Goal: Task Accomplishment & Management: Use online tool/utility

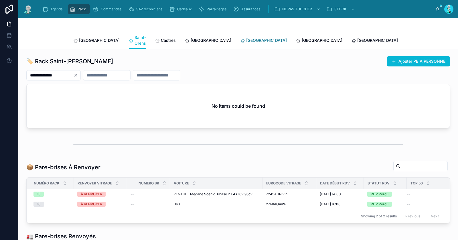
drag, startPoint x: 237, startPoint y: 36, endPoint x: 229, endPoint y: 36, distance: 7.4
click at [237, 36] on div "[GEOGRAPHIC_DATA] Saint-[PERSON_NAME] [GEOGRAPHIC_DATA] [GEOGRAPHIC_DATA] [GEOG…" at bounding box center [237, 40] width 329 height 17
click at [246, 37] on span "[GEOGRAPHIC_DATA]" at bounding box center [266, 40] width 41 height 6
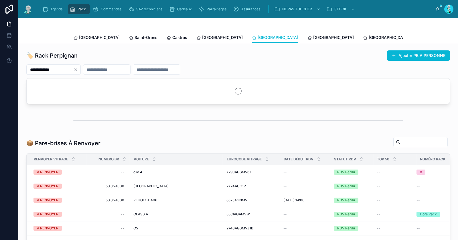
click at [77, 68] on icon "Clear" at bounding box center [76, 69] width 2 height 2
click at [69, 69] on input "text" at bounding box center [50, 69] width 47 height 8
paste input "**********"
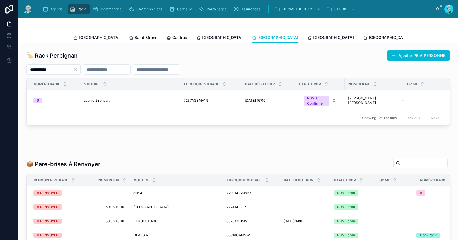
type input "**********"
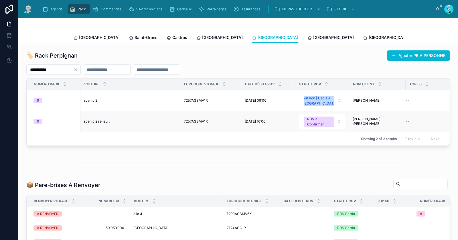
click at [53, 124] on div "9" at bounding box center [54, 121] width 43 height 5
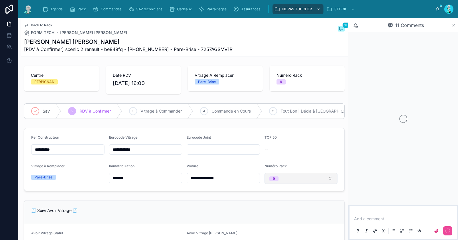
click at [276, 184] on button "9" at bounding box center [300, 178] width 73 height 11
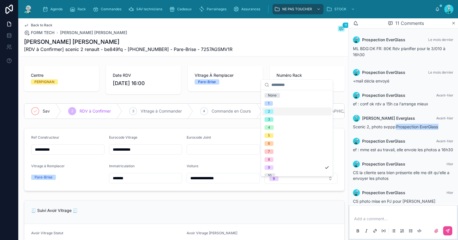
scroll to position [159, 0]
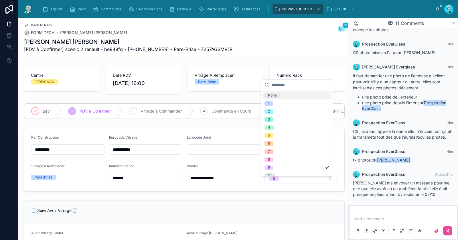
click at [286, 95] on div "None" at bounding box center [296, 95] width 69 height 8
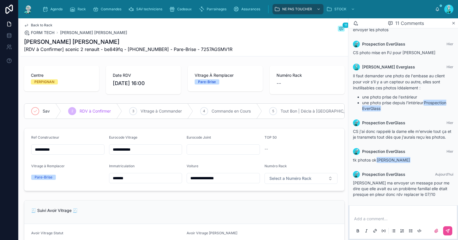
click at [47, 27] on span "Back to Rack" at bounding box center [41, 25] width 21 height 5
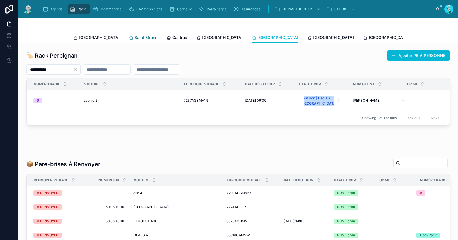
click at [134, 36] on span "Saint-Orens" at bounding box center [145, 38] width 23 height 6
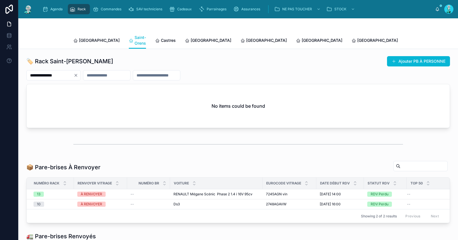
drag, startPoint x: 81, startPoint y: 69, endPoint x: 71, endPoint y: 70, distance: 9.8
click at [78, 73] on icon "Clear" at bounding box center [75, 75] width 5 height 5
click at [71, 71] on input "text" at bounding box center [50, 75] width 47 height 8
paste input "**********"
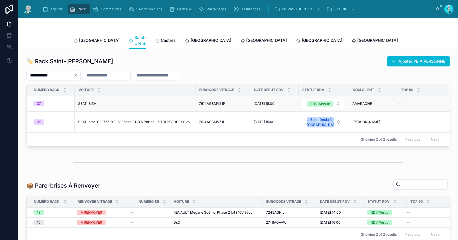
type input "**********"
click at [110, 103] on td "SEAT IBIZA SEAT IBIZA" at bounding box center [135, 104] width 121 height 16
click at [86, 101] on span "SEAT IBIZA" at bounding box center [87, 103] width 18 height 5
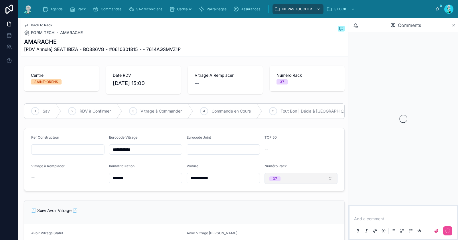
click at [289, 181] on button "37" at bounding box center [300, 178] width 73 height 11
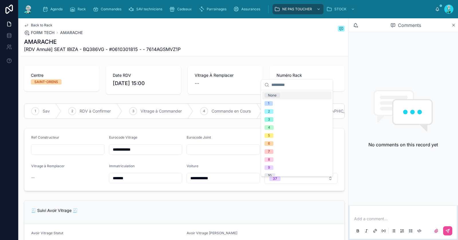
click at [288, 96] on div "None" at bounding box center [296, 95] width 69 height 8
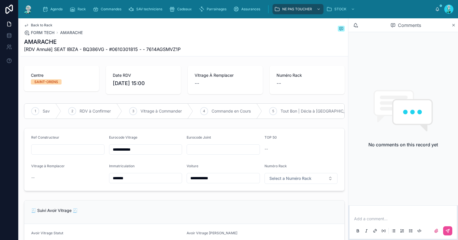
click at [36, 23] on span "Back to Rack" at bounding box center [41, 25] width 21 height 5
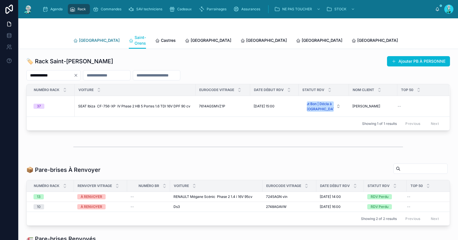
click at [79, 37] on span "[GEOGRAPHIC_DATA]" at bounding box center [99, 40] width 41 height 6
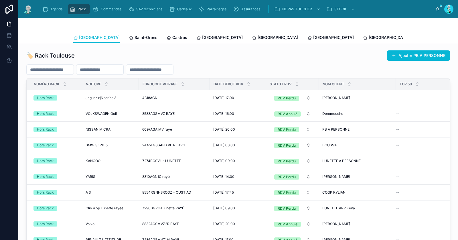
click at [71, 71] on input "text" at bounding box center [50, 69] width 47 height 8
paste input "**********"
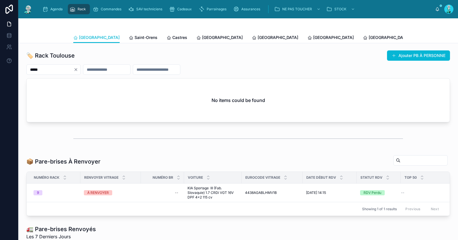
type input "*****"
click at [172, 37] on span "Castres" at bounding box center [179, 38] width 15 height 6
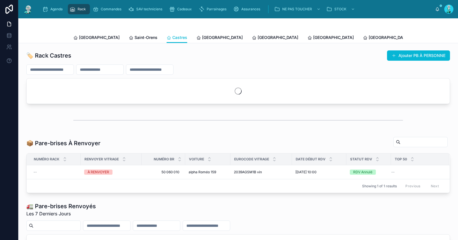
click at [65, 72] on input "text" at bounding box center [50, 69] width 47 height 8
paste input "**********"
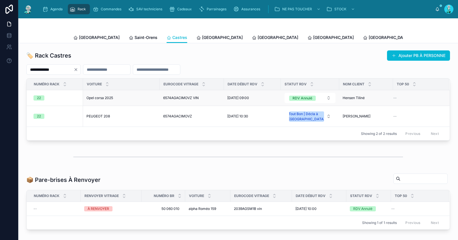
type input "**********"
click at [100, 99] on span "Opel corsa 2025" at bounding box center [99, 98] width 27 height 5
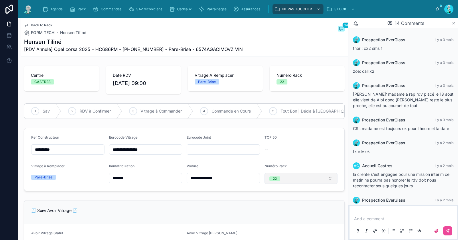
click at [279, 182] on button "22" at bounding box center [300, 178] width 73 height 11
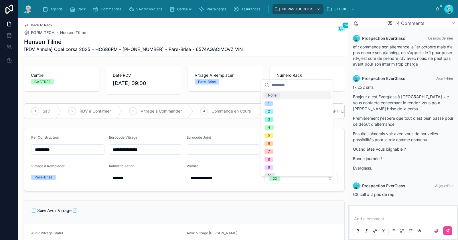
click at [283, 96] on div "None" at bounding box center [296, 95] width 69 height 8
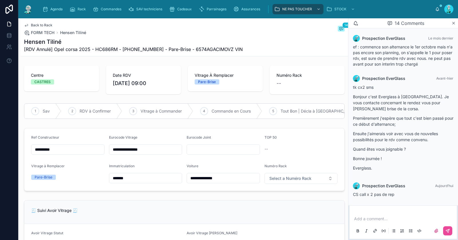
click at [38, 24] on span "Back to Rack" at bounding box center [41, 25] width 21 height 5
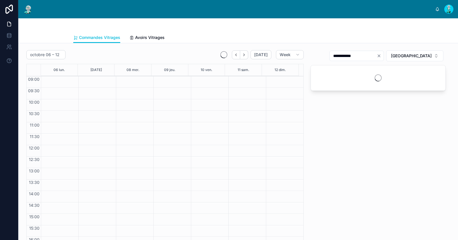
scroll to position [33, 0]
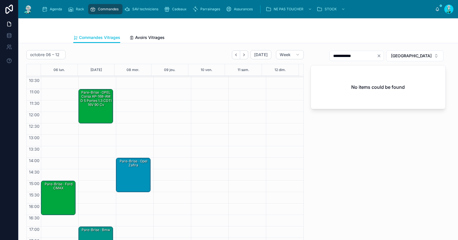
click at [61, 199] on div "Pare-Brise · Ford CMAX" at bounding box center [58, 197] width 33 height 33
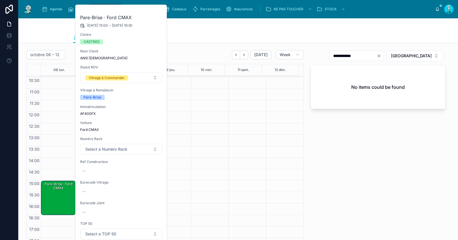
click at [103, 190] on div "--" at bounding box center [121, 191] width 82 height 9
type input "**********"
click at [154, 199] on button "submit" at bounding box center [152, 198] width 7 height 7
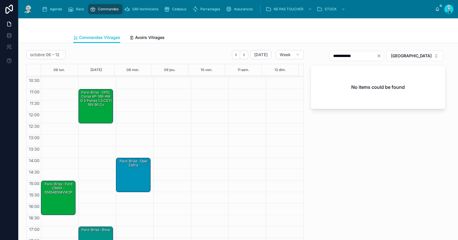
click at [103, 106] on div "Pare-Brise · OPEL Corsa AP-168-AM D 5 portes 1.3 CDTI 16V 90 cv" at bounding box center [95, 99] width 33 height 18
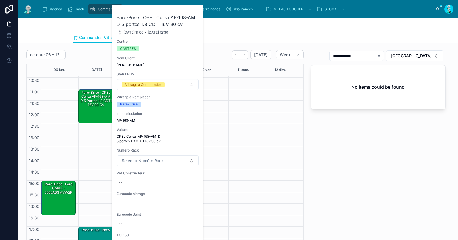
click at [134, 201] on div "--" at bounding box center [157, 202] width 82 height 9
type input "**********"
click at [188, 210] on icon "submit" at bounding box center [188, 209] width 5 height 5
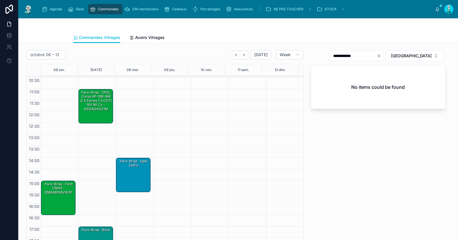
click at [96, 110] on div "Pare-Brise · OPEL Corsa AP-168-AM D 5 portes 1.3 CDTI 16V 90 cv - 6312AGSVZ1M" at bounding box center [95, 101] width 33 height 22
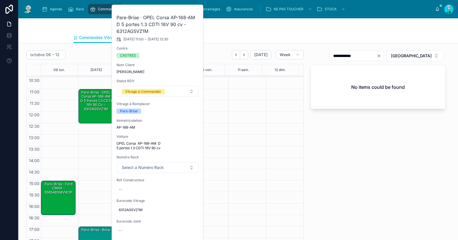
click at [140, 193] on div "Ref Constructeur --" at bounding box center [157, 186] width 82 height 16
click at [157, 188] on div "--" at bounding box center [157, 188] width 82 height 9
type input "**********"
click at [188, 197] on icon "submit" at bounding box center [188, 196] width 5 height 5
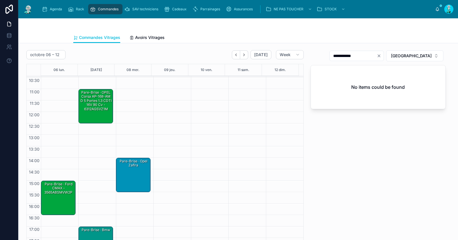
click at [65, 194] on div "Pare-Brise · Ford CMAX - 3565ABSMVW2P" at bounding box center [58, 188] width 33 height 14
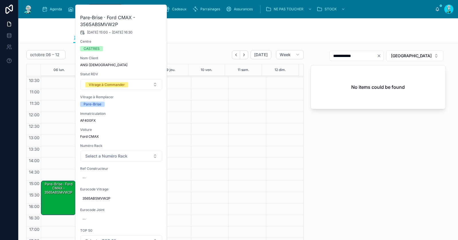
click at [102, 197] on span "3565ABSMVW2P" at bounding box center [121, 198] width 78 height 5
click at [108, 207] on input "**********" at bounding box center [110, 206] width 54 height 8
click at [60, 196] on div "Pare-Brise · Ford CMAX - 3565ABSMVW2P" at bounding box center [58, 197] width 33 height 33
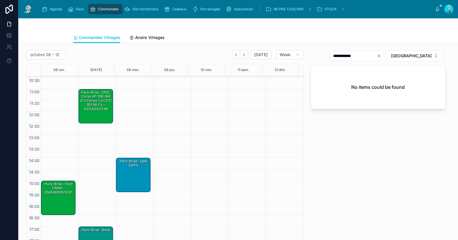
click at [57, 197] on div "Pare-Brise · Ford CMAX - 3565ABSMVW2P" at bounding box center [58, 197] width 33 height 33
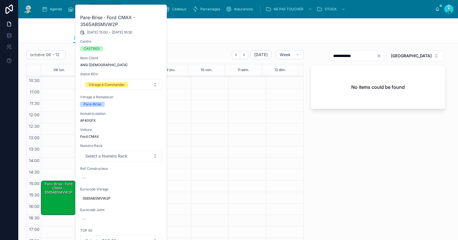
click at [93, 178] on div "--" at bounding box center [121, 177] width 82 height 9
type input "*******"
click at [153, 184] on icon "submit" at bounding box center [152, 184] width 5 height 5
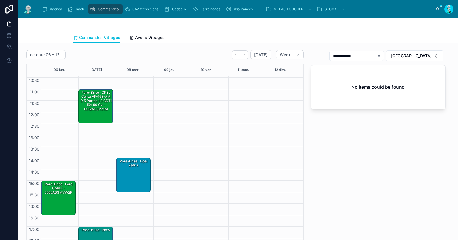
click at [380, 56] on icon "Clear" at bounding box center [378, 56] width 2 height 2
click at [381, 57] on input "text" at bounding box center [359, 56] width 47 height 8
paste input "**********"
drag, startPoint x: 359, startPoint y: 56, endPoint x: 390, endPoint y: 54, distance: 30.9
click at [376, 54] on input "**********" at bounding box center [352, 56] width 47 height 8
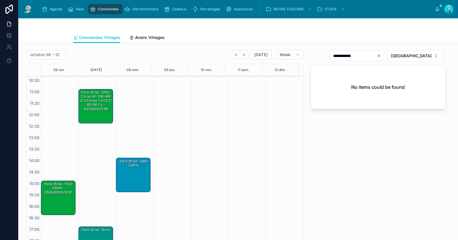
click at [418, 55] on span "RENNES" at bounding box center [411, 56] width 41 height 6
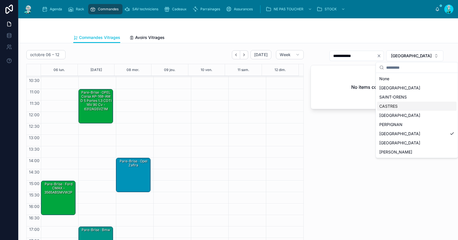
click at [387, 107] on div "CASTRES" at bounding box center [416, 106] width 79 height 9
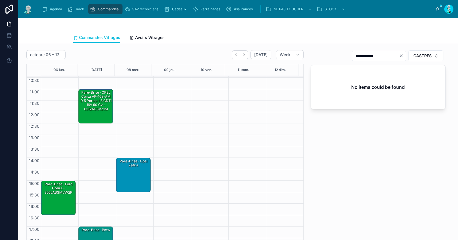
drag, startPoint x: 364, startPoint y: 56, endPoint x: 390, endPoint y: 55, distance: 25.8
click at [390, 55] on input "**********" at bounding box center [375, 56] width 47 height 8
type input "*****"
click at [89, 105] on div "Pare-Brise · OPEL Corsa AP-168-AM D 5 portes 1.3 CDTI 16V 90 cv - 6312AGSVZ1M" at bounding box center [95, 101] width 33 height 22
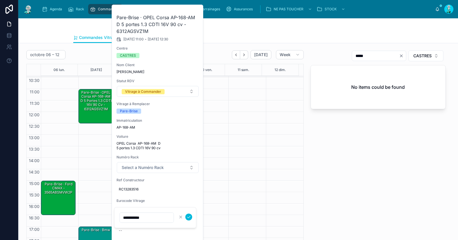
click at [140, 219] on input "**********" at bounding box center [147, 217] width 54 height 8
click at [57, 189] on div "Pare-Brise · Ford CMAX - 3565ABSMVW2P" at bounding box center [58, 187] width 33 height 13
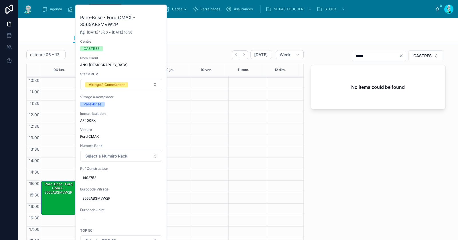
click at [122, 81] on button "Vitrage à Commander" at bounding box center [121, 84] width 82 height 11
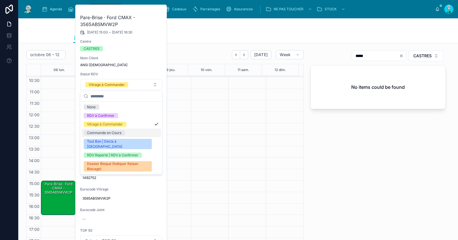
click at [114, 134] on div "Commande en Cours" at bounding box center [104, 132] width 34 height 5
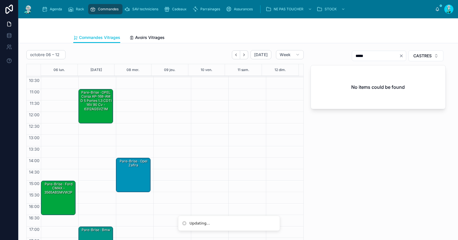
click at [102, 108] on div "Pare-Brise · OPEL Corsa AP-168-AM D 5 portes 1.3 CDTI 16V 90 cv - 6312AGSVZ1M" at bounding box center [95, 101] width 33 height 22
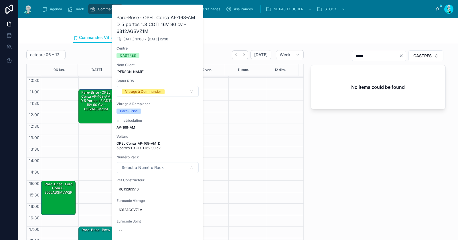
click at [137, 91] on div "Vitrage à Commander" at bounding box center [143, 91] width 36 height 5
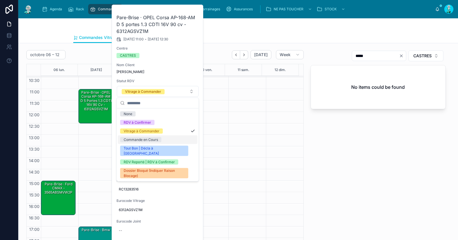
click at [136, 141] on div "Commande en Cours" at bounding box center [141, 139] width 34 height 5
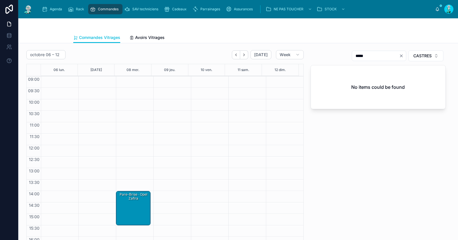
click at [236, 55] on icon "Back" at bounding box center [236, 55] width 4 height 4
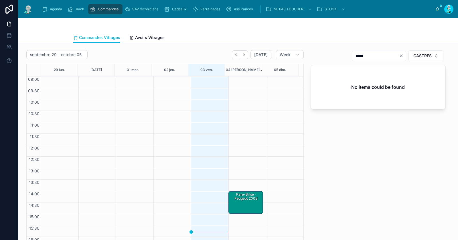
click at [236, 203] on div "Pare-Brise · Peugeot 2008" at bounding box center [245, 202] width 33 height 22
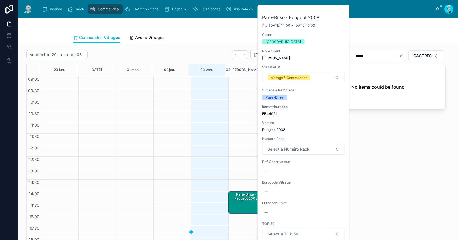
click at [267, 112] on span "EB440RL" at bounding box center [303, 113] width 82 height 5
copy span "EB440RL"
click at [383, 167] on div "***** CASTRES No items could be found" at bounding box center [378, 150] width 142 height 204
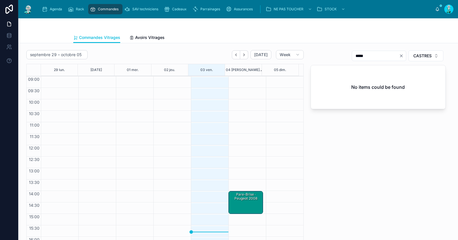
click at [424, 57] on span "CASTRES" at bounding box center [422, 56] width 18 height 6
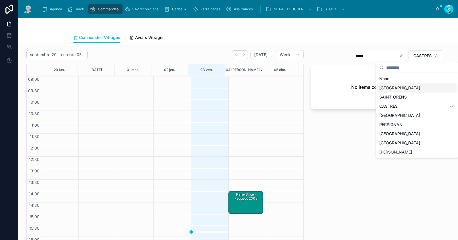
click at [410, 89] on div "[GEOGRAPHIC_DATA]" at bounding box center [416, 87] width 79 height 9
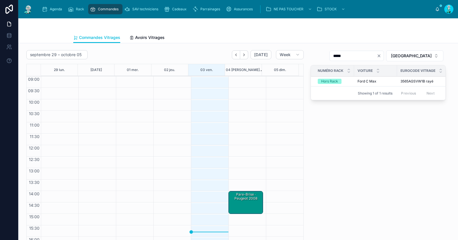
click at [381, 55] on icon "Clear" at bounding box center [378, 55] width 5 height 5
click at [383, 55] on input "text" at bounding box center [359, 56] width 47 height 8
paste input "**********"
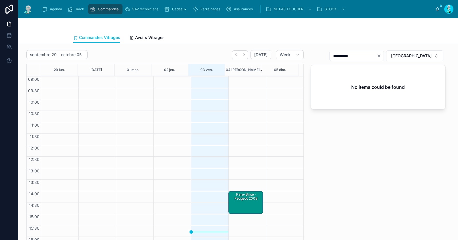
type input "**********"
click at [232, 201] on div "Pare-Brise · Peugeot 2008" at bounding box center [245, 202] width 33 height 22
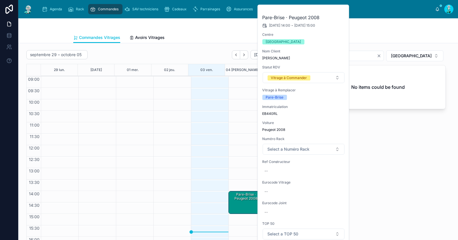
click at [271, 169] on div "--" at bounding box center [303, 170] width 82 height 9
click button "submit" at bounding box center [334, 177] width 7 height 7
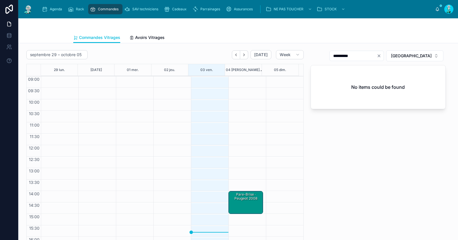
click at [250, 204] on div "Pare-Brise · Peugeot 2008" at bounding box center [245, 202] width 33 height 22
click at [244, 196] on div "Pare-Brise · Peugeot 2008" at bounding box center [245, 196] width 33 height 9
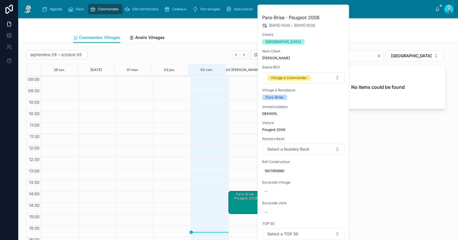
click at [0, 0] on icon at bounding box center [0, 0] width 0 height 0
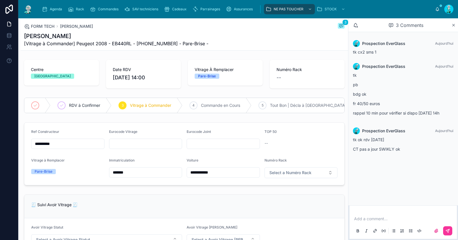
click at [385, 222] on div "Add a comment..." at bounding box center [403, 224] width 100 height 24
click at [383, 220] on p at bounding box center [404, 219] width 100 height 6
click at [449, 229] on icon at bounding box center [447, 230] width 5 height 5
click at [134, 146] on input "text" at bounding box center [145, 144] width 73 height 8
paste input "**********"
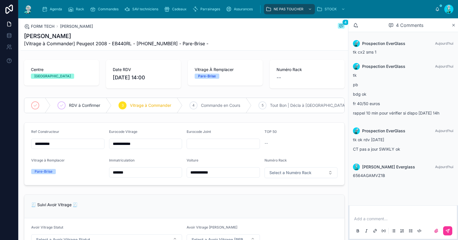
type input "**********"
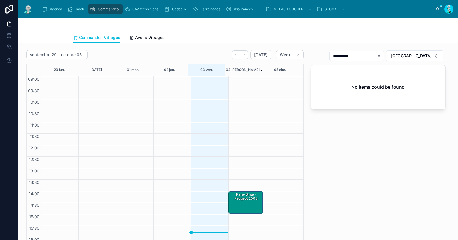
scroll to position [33, 0]
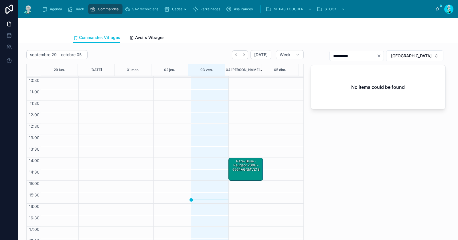
click at [242, 54] on icon "Next" at bounding box center [244, 55] width 4 height 4
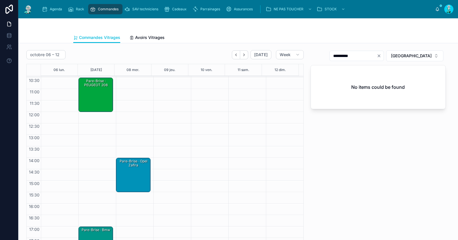
click at [237, 56] on button "Back" at bounding box center [236, 54] width 8 height 9
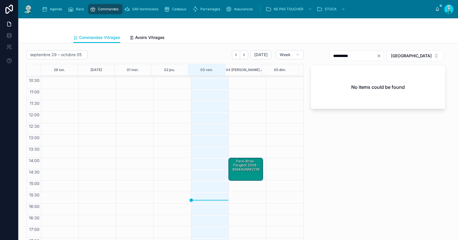
click at [247, 168] on div "Pare-Brise · Peugeot 2008 - 6564AGNMVZ1B" at bounding box center [245, 164] width 33 height 13
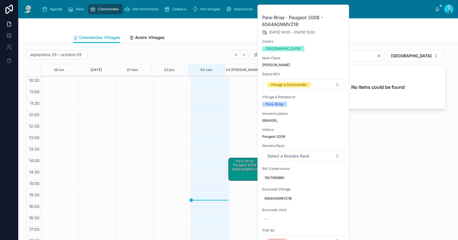
click at [282, 86] on div "Vitrage à Commander" at bounding box center [289, 84] width 36 height 5
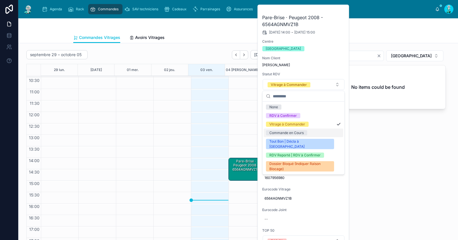
click at [287, 132] on div "Commande en Cours" at bounding box center [286, 132] width 34 height 5
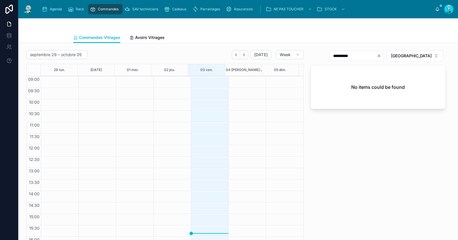
click at [242, 56] on icon "Next" at bounding box center [244, 55] width 4 height 4
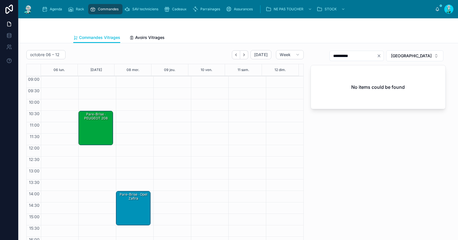
scroll to position [33, 0]
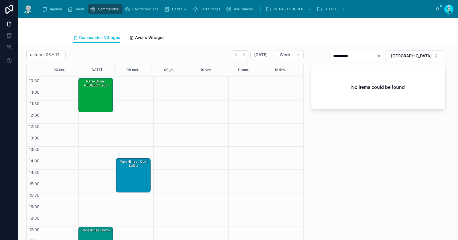
click at [98, 85] on div "Pare-Brise · PEUGEOT 208" at bounding box center [95, 83] width 33 height 9
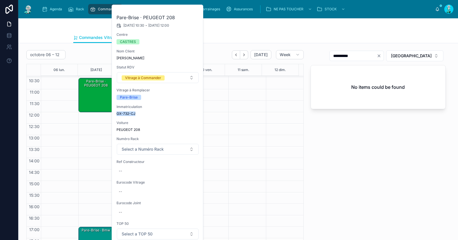
drag, startPoint x: 117, startPoint y: 114, endPoint x: 140, endPoint y: 114, distance: 23.7
click at [140, 114] on span "GX-732-CJ" at bounding box center [157, 113] width 82 height 5
copy span "GX-732-CJ"
click at [139, 169] on div "--" at bounding box center [157, 170] width 82 height 9
type input "**********"
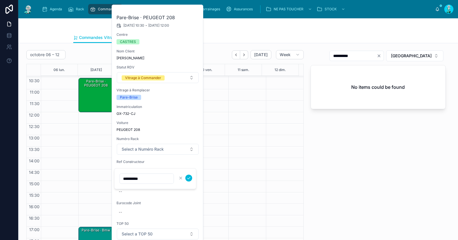
click at [191, 178] on button "submit" at bounding box center [188, 177] width 7 height 7
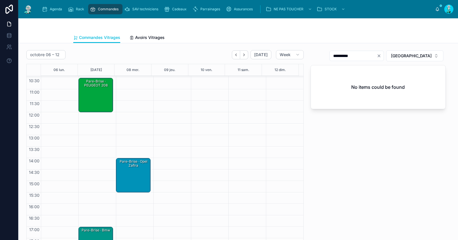
click at [101, 94] on div "Pare-Brise · PEUGEOT 208" at bounding box center [95, 94] width 33 height 33
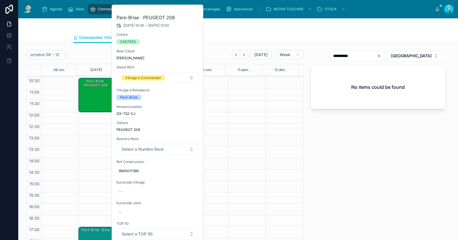
click at [0, 0] on icon at bounding box center [0, 0] width 0 height 0
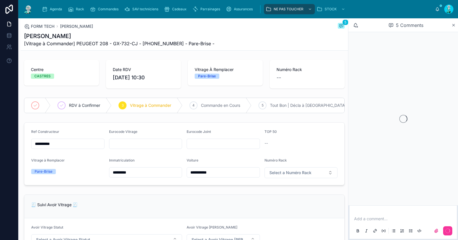
click at [382, 220] on p at bounding box center [404, 219] width 100 height 6
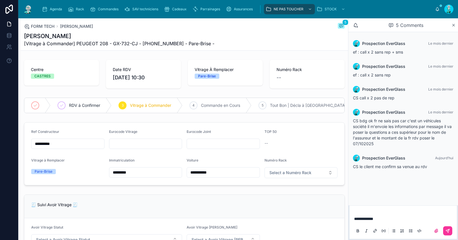
click at [447, 229] on icon at bounding box center [447, 230] width 5 height 5
click at [139, 147] on input "text" at bounding box center [145, 144] width 73 height 8
paste input "**********"
type input "**********"
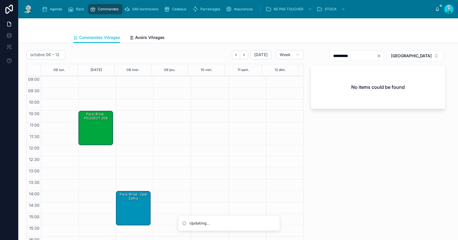
scroll to position [33, 0]
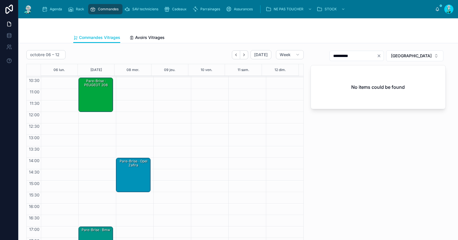
click at [421, 53] on span "[GEOGRAPHIC_DATA]" at bounding box center [411, 56] width 41 height 6
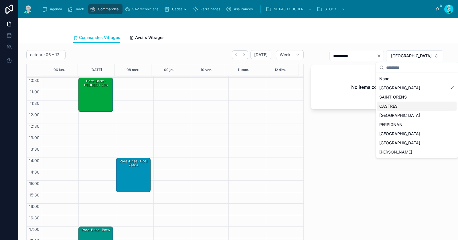
drag, startPoint x: 408, startPoint y: 108, endPoint x: 394, endPoint y: 88, distance: 24.4
click at [407, 108] on div "CASTRES" at bounding box center [416, 106] width 79 height 9
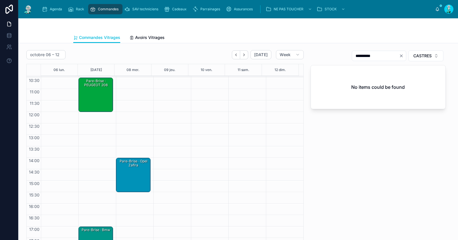
click at [399, 54] on icon "Clear" at bounding box center [401, 55] width 5 height 5
click at [386, 55] on input "text" at bounding box center [382, 56] width 47 height 8
paste input "**********"
drag, startPoint x: 357, startPoint y: 56, endPoint x: 388, endPoint y: 62, distance: 31.7
click at [388, 62] on div "**********" at bounding box center [377, 79] width 135 height 59
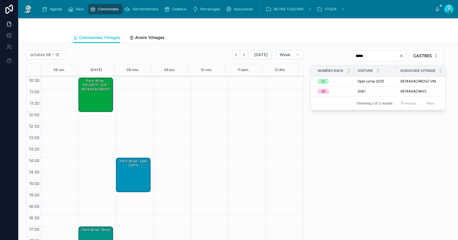
type input "*****"
click at [399, 54] on icon "Clear" at bounding box center [401, 55] width 5 height 5
click at [371, 55] on input "text" at bounding box center [382, 56] width 47 height 8
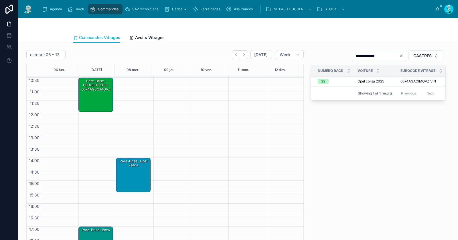
type input "**********"
click at [90, 98] on div "Pare-Brise · PEUGEOT 208 - 6574AGSCIMOVZ" at bounding box center [95, 94] width 33 height 33
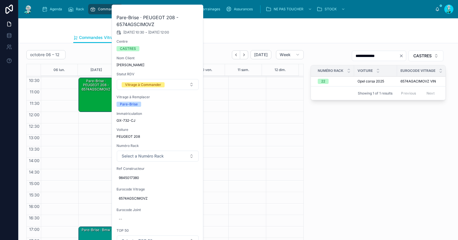
click at [140, 196] on span "6574AGSCIMOVZ" at bounding box center [158, 198] width 78 height 5
click at [145, 205] on input "**********" at bounding box center [147, 206] width 54 height 8
type input "**********"
click button "submit" at bounding box center [188, 205] width 7 height 7
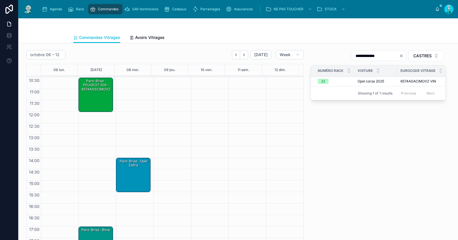
click at [99, 93] on div "Pare-Brise · PEUGEOT 208 - 6574AGSCIMOVZ" at bounding box center [95, 94] width 33 height 33
click at [90, 96] on div "Pare-Brise · PEUGEOT 208 - 6574AGACIMOVZ" at bounding box center [95, 94] width 33 height 33
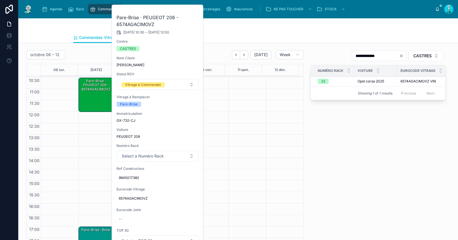
click at [166, 158] on button "Select a Numéro Rack" at bounding box center [158, 155] width 82 height 11
type input "**"
click at [145, 179] on div "22" at bounding box center [157, 178] width 79 height 9
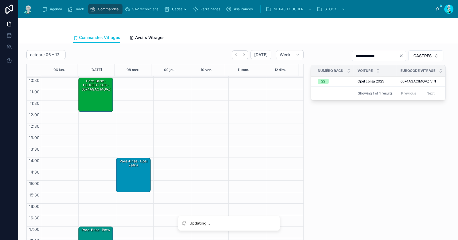
click at [96, 92] on div "Pare-Brise · PEUGEOT 208 - 6574AGACIMOVZ" at bounding box center [95, 94] width 33 height 33
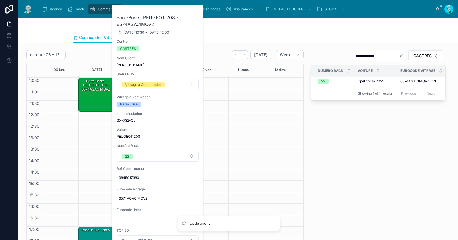
click at [139, 86] on div "Vitrage à Commander" at bounding box center [143, 84] width 36 height 5
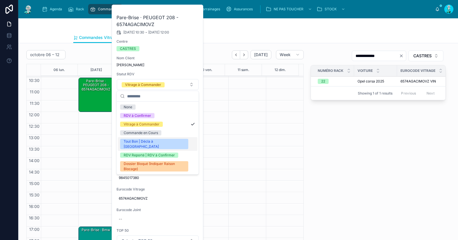
click at [142, 140] on div "Tout Bon | Décla à [GEOGRAPHIC_DATA]" at bounding box center [154, 144] width 61 height 10
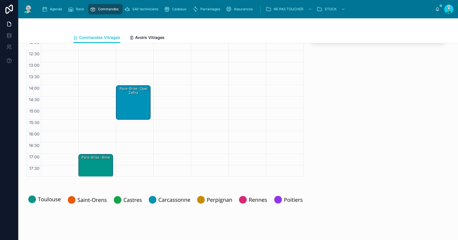
scroll to position [115, 0]
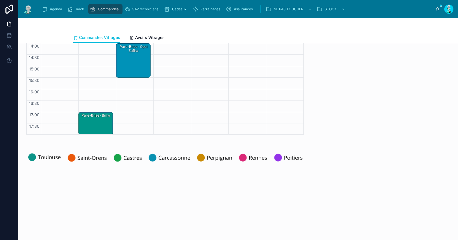
click at [93, 120] on div "Pare-Brise · Bmw" at bounding box center [95, 123] width 33 height 22
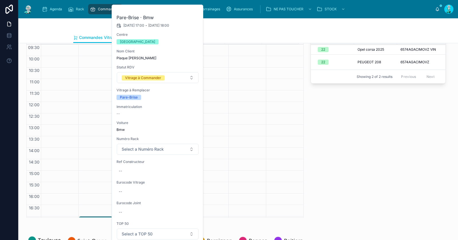
scroll to position [0, 0]
click at [0, 0] on icon at bounding box center [0, 0] width 0 height 0
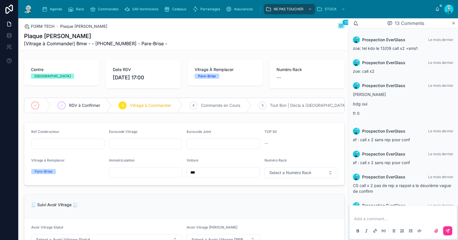
scroll to position [174, 0]
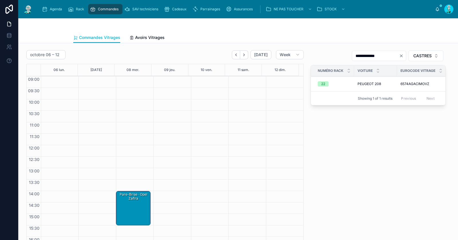
click at [233, 56] on button "Back" at bounding box center [236, 54] width 8 height 9
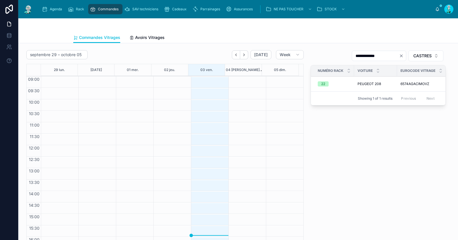
scroll to position [33, 0]
click at [399, 54] on icon "Clear" at bounding box center [401, 55] width 5 height 5
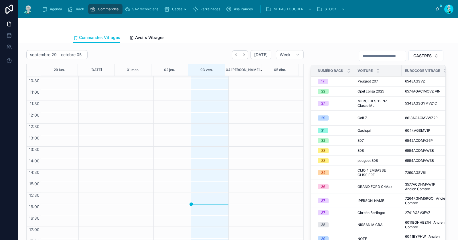
click at [243, 55] on icon "Next" at bounding box center [243, 54] width 1 height 2
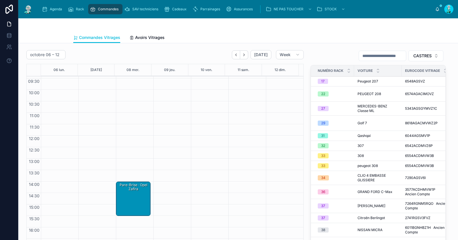
scroll to position [33, 0]
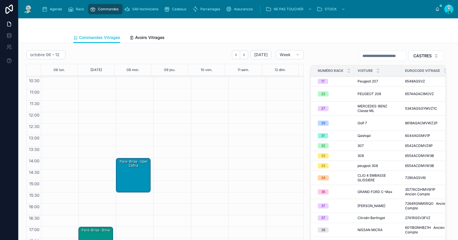
click at [99, 229] on div "Pare-Brise · Bmw" at bounding box center [95, 229] width 33 height 5
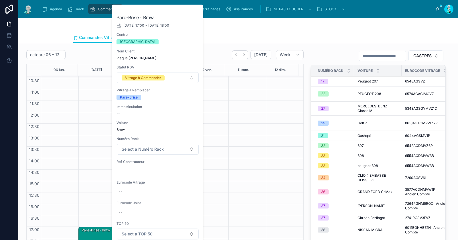
click at [216, 40] on div "Commandes Vitrages Avoirs Vitrages" at bounding box center [237, 37] width 329 height 11
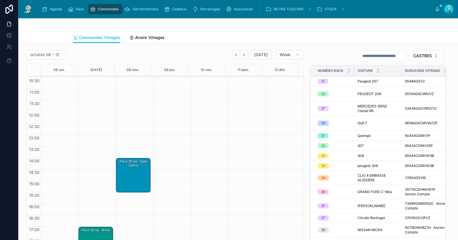
click at [234, 55] on icon "Back" at bounding box center [236, 55] width 4 height 4
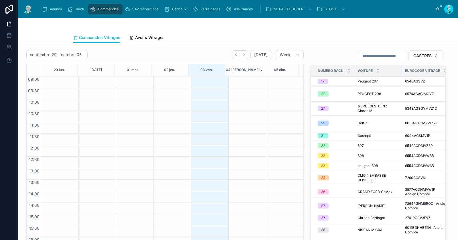
click at [212, 51] on div "septembre 29 – octobre 05 Today Week" at bounding box center [164, 54] width 277 height 9
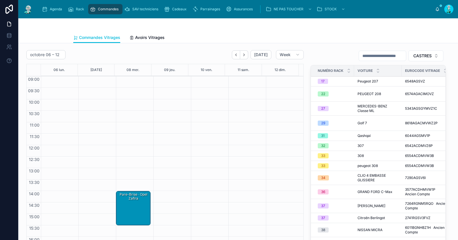
click at [240, 56] on button "Next" at bounding box center [244, 54] width 8 height 9
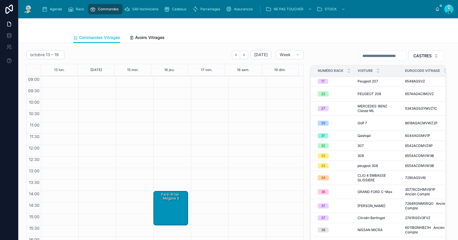
click at [236, 56] on icon "Back" at bounding box center [236, 55] width 4 height 4
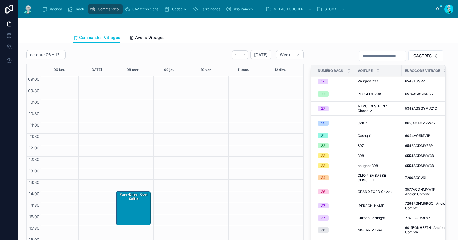
click at [236, 57] on button "Back" at bounding box center [236, 54] width 8 height 9
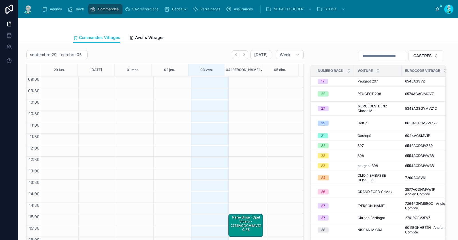
click at [236, 57] on button "Back" at bounding box center [236, 54] width 8 height 9
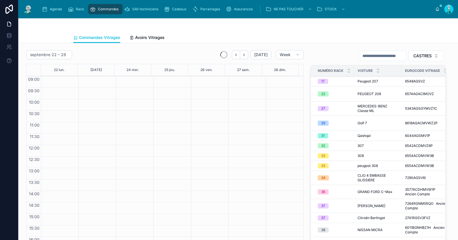
click at [247, 57] on div "[DATE]" at bounding box center [245, 54] width 51 height 9
click at [244, 55] on icon "Next" at bounding box center [244, 55] width 4 height 4
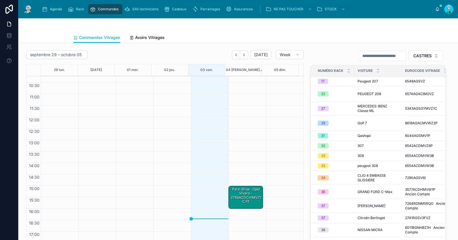
scroll to position [33, 0]
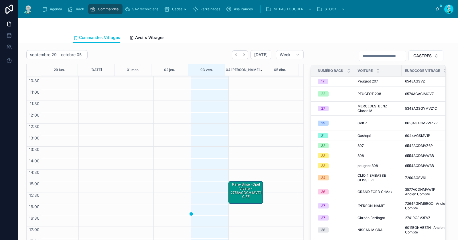
click at [242, 192] on div "Pare-Brise · opel vivaro - 2756ACDCHIMVZ1C FE" at bounding box center [245, 191] width 33 height 18
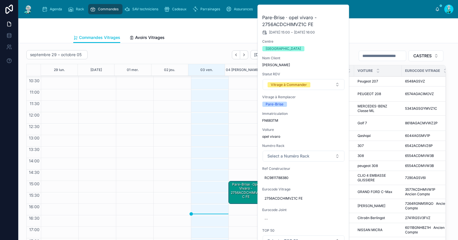
click at [373, 16] on div "Agenda Rack Commandes SAV techniciens Cadeaux Parrainages Assurances NE PAS TOU…" at bounding box center [237, 9] width 439 height 18
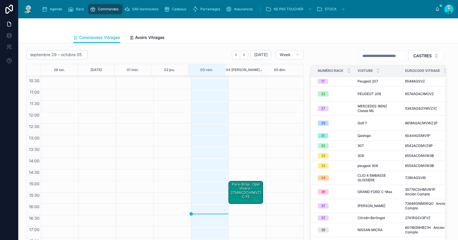
click at [247, 189] on div "Pare-Brise · opel vivaro - 2756ACDCHIMVZ1C FE" at bounding box center [245, 191] width 33 height 18
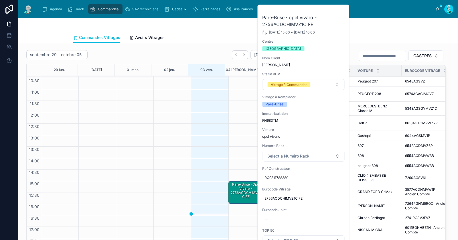
click at [277, 198] on span "2756ACDCHIMVZ1C FE" at bounding box center [303, 198] width 78 height 5
click at [280, 208] on input "**********" at bounding box center [292, 206] width 54 height 8
click at [375, 35] on div "Commandes Vitrages Avoirs Vitrages" at bounding box center [237, 37] width 329 height 11
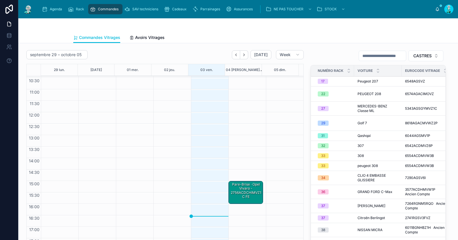
click at [247, 196] on div "Pare-Brise · opel vivaro - 2756ACDCHIMVZ1C FE" at bounding box center [245, 191] width 33 height 18
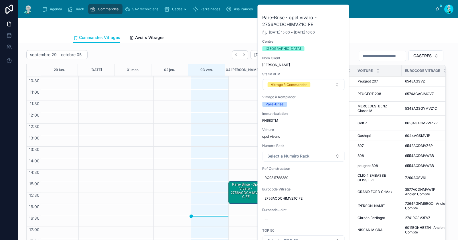
click at [0, 0] on icon at bounding box center [0, 0] width 0 height 0
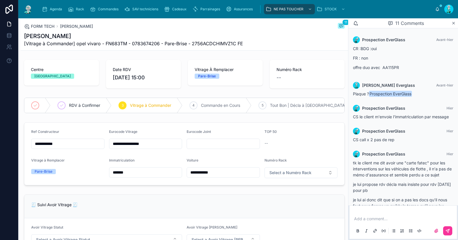
scroll to position [211, 0]
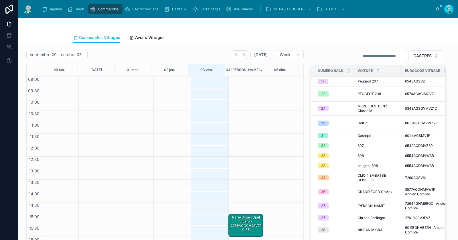
scroll to position [33, 0]
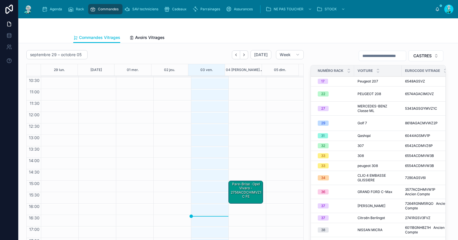
click at [234, 55] on icon "Back" at bounding box center [236, 55] width 4 height 4
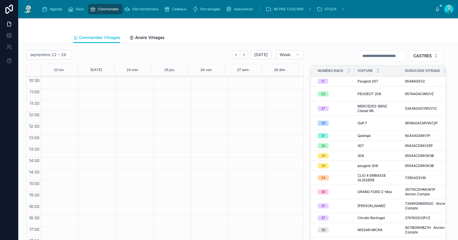
click at [243, 55] on icon "Next" at bounding box center [243, 54] width 1 height 2
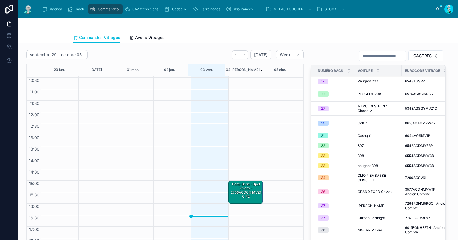
click at [243, 55] on icon "Next" at bounding box center [243, 54] width 1 height 2
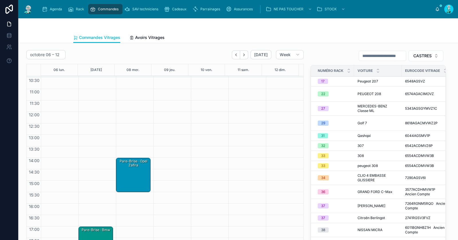
click at [236, 55] on icon "Back" at bounding box center [236, 55] width 4 height 4
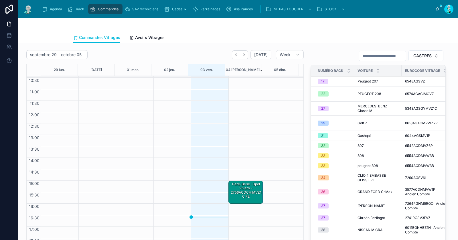
click at [241, 193] on div "Pare-Brise · opel vivaro - 2756ACDCHIMVZ1C FE" at bounding box center [245, 190] width 33 height 18
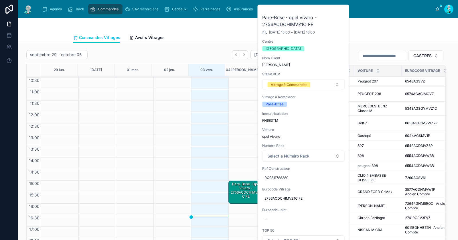
click at [297, 84] on div "Vitrage à Commander" at bounding box center [289, 84] width 36 height 5
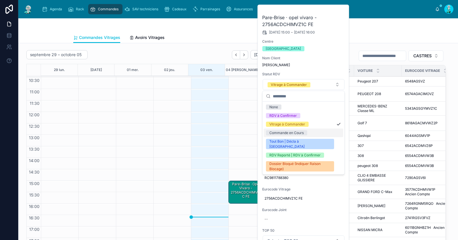
click at [294, 135] on div "Commande en Cours" at bounding box center [286, 132] width 34 height 5
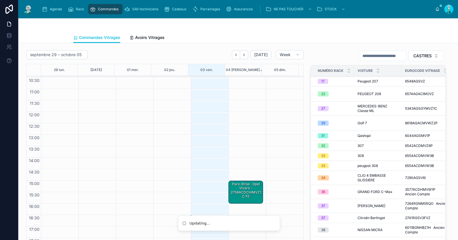
click at [334, 38] on div "Commandes Vitrages Avoirs Vitrages" at bounding box center [237, 37] width 329 height 11
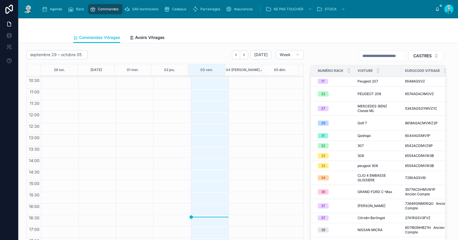
click at [244, 55] on icon "Next" at bounding box center [244, 55] width 4 height 4
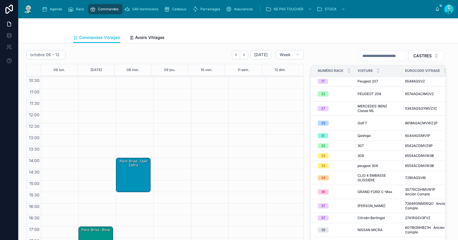
click at [233, 57] on button "Back" at bounding box center [236, 54] width 8 height 9
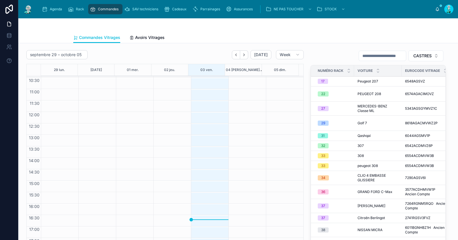
click at [244, 55] on icon "Next" at bounding box center [244, 55] width 4 height 4
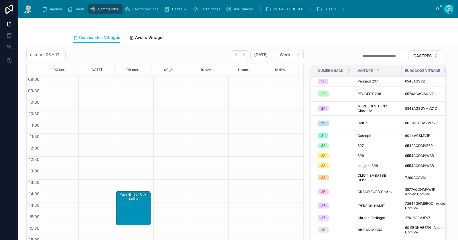
scroll to position [33, 0]
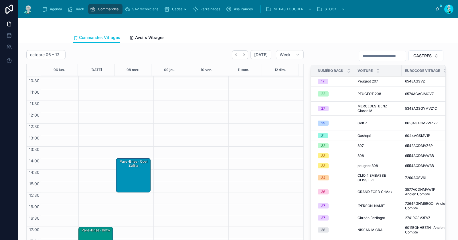
click at [84, 230] on div "Pare-Brise · Bmw" at bounding box center [95, 229] width 33 height 5
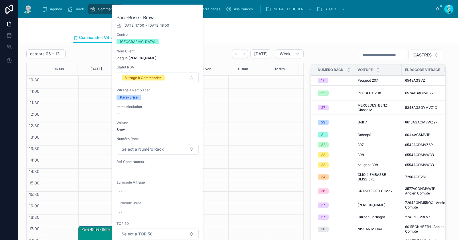
scroll to position [1, 0]
click at [259, 30] on div at bounding box center [237, 25] width 329 height 14
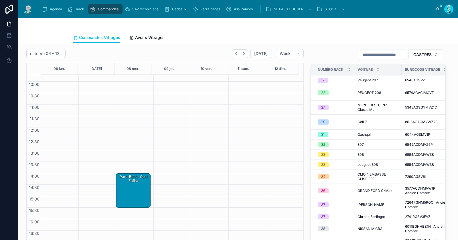
scroll to position [0, 0]
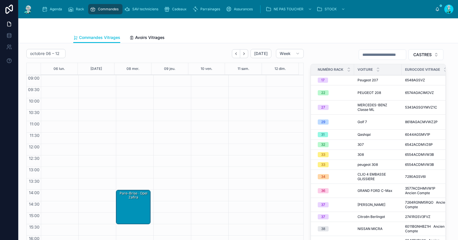
click at [235, 52] on icon "Back" at bounding box center [235, 53] width 1 height 2
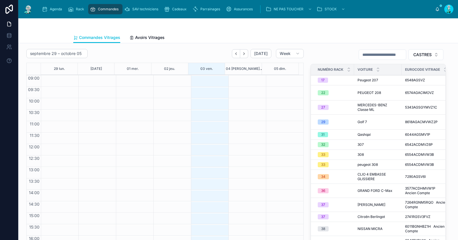
click at [244, 52] on icon "Next" at bounding box center [244, 53] width 4 height 4
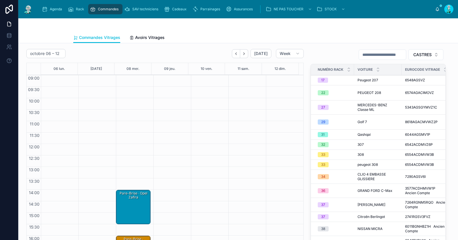
click at [234, 55] on icon "Back" at bounding box center [236, 53] width 4 height 4
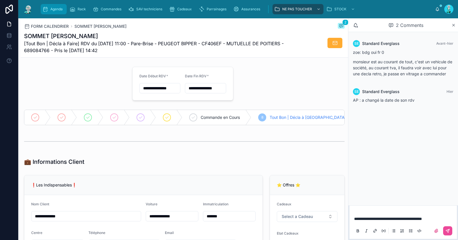
click at [57, 13] on link "Agenda" at bounding box center [54, 9] width 26 height 10
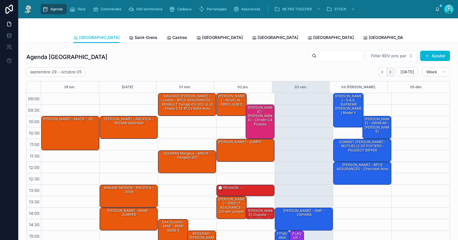
click at [388, 72] on icon "Next" at bounding box center [390, 72] width 4 height 4
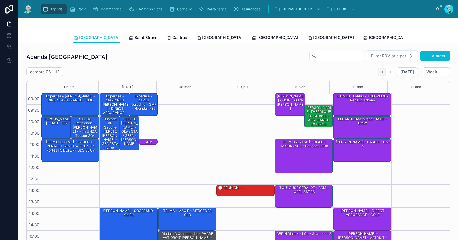
click at [381, 69] on button "Back" at bounding box center [382, 71] width 8 height 9
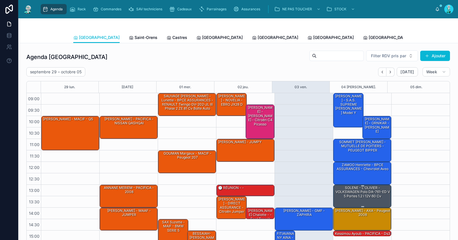
click at [346, 193] on div "SOLENE - L'OLIVIER - VOLKSWAGEN Polo DA-761-ED V 5 portes 1.2 i 12V 60 cv" at bounding box center [362, 191] width 56 height 13
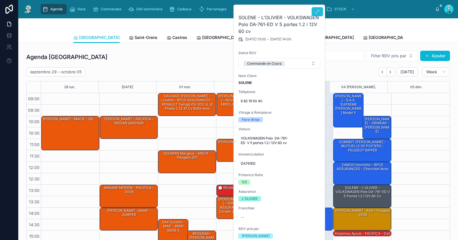
click at [319, 13] on button at bounding box center [316, 11] width 11 height 9
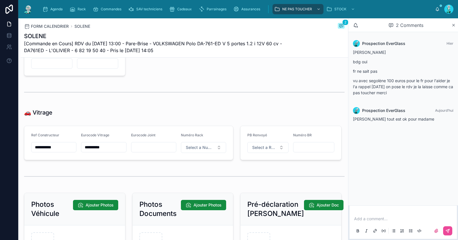
scroll to position [666, 0]
click at [95, 151] on input "**********" at bounding box center [103, 147] width 45 height 8
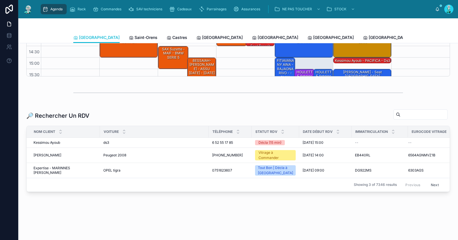
scroll to position [49, 0]
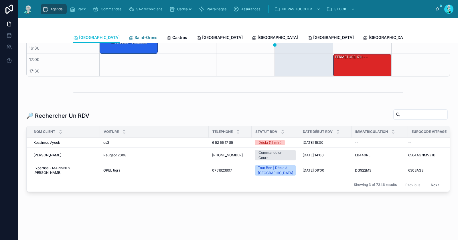
click at [134, 38] on span "Saint-Orens" at bounding box center [145, 38] width 23 height 6
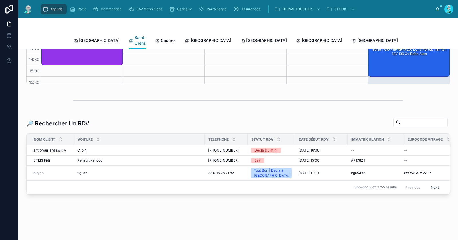
scroll to position [49, 0]
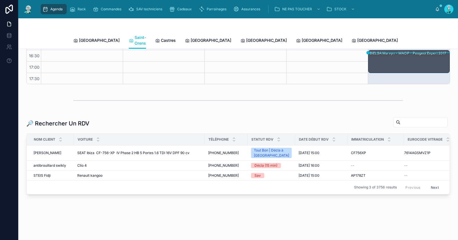
click at [400, 118] on input "text" at bounding box center [423, 122] width 47 height 8
paste input "*******"
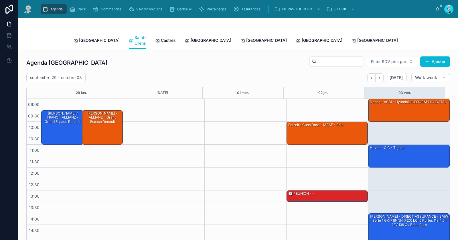
type input "*******"
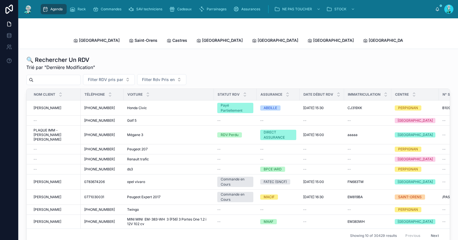
click at [72, 76] on input "text" at bounding box center [56, 80] width 47 height 8
paste input "*******"
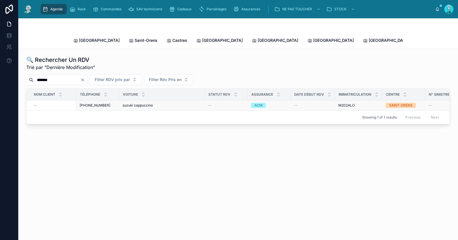
type input "*******"
click at [57, 103] on div "--" at bounding box center [52, 105] width 39 height 5
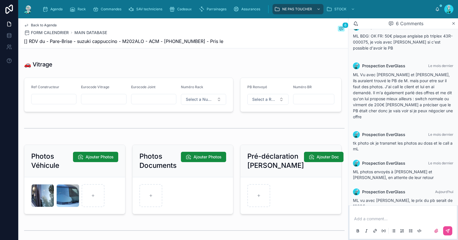
scroll to position [677, 0]
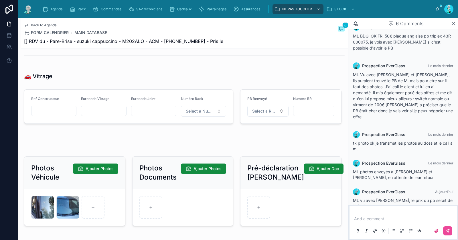
click at [135, 42] on span "[] RDV du - Pare-Brise - suzuki cappuccino - M202ALO - ACM - +33688560098 - Pri…" at bounding box center [123, 41] width 199 height 7
click at [136, 42] on span "[] RDV du - Pare-Brise - suzuki cappuccino - M202ALO - ACM - +33688560098 - Pri…" at bounding box center [123, 41] width 199 height 7
copy span "M202ALO"
click at [47, 206] on div "GMYNQWWQINIHTCZFRKLPACUANN .jpg" at bounding box center [42, 207] width 23 height 23
click at [102, 112] on input "text" at bounding box center [103, 111] width 45 height 8
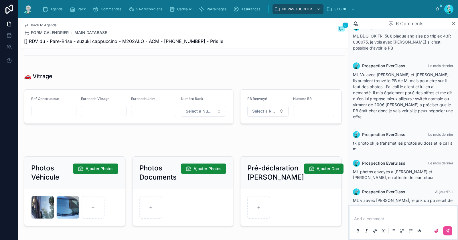
paste input "*******"
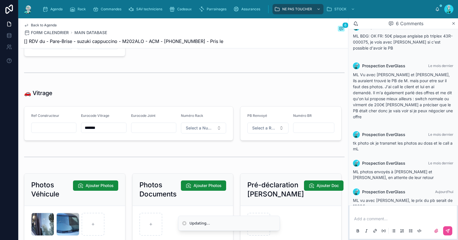
scroll to position [657, 0]
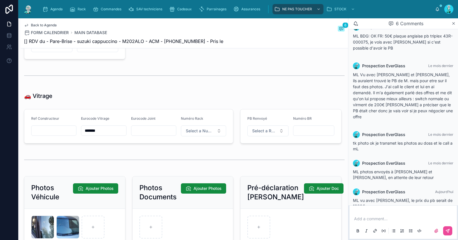
type input "*******"
click at [52, 129] on input "text" at bounding box center [53, 130] width 45 height 8
paste input "**********"
type input "**********"
click at [186, 10] on span "Cadeaux" at bounding box center [184, 9] width 15 height 5
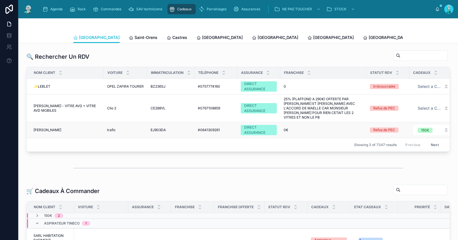
scroll to position [132, 0]
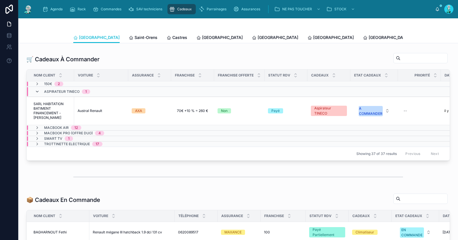
click at [39, 90] on icon at bounding box center [37, 91] width 5 height 5
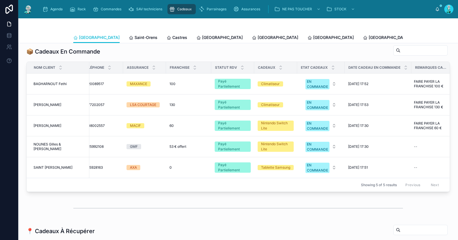
scroll to position [0, 0]
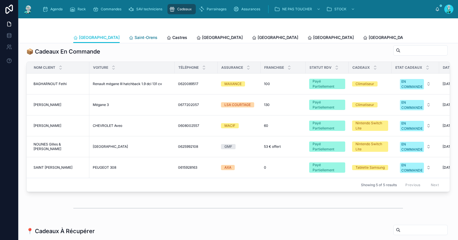
click at [134, 35] on span "Saint-Orens" at bounding box center [145, 38] width 23 height 6
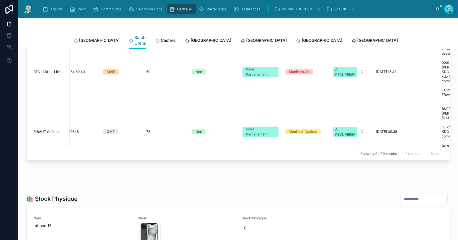
scroll to position [0, 124]
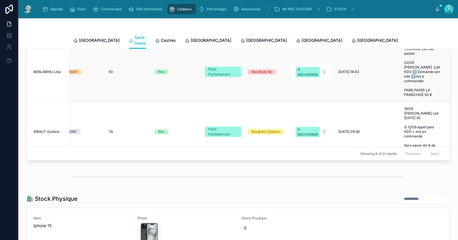
click at [53, 69] on span "BENLABHILI Lilia" at bounding box center [46, 71] width 27 height 5
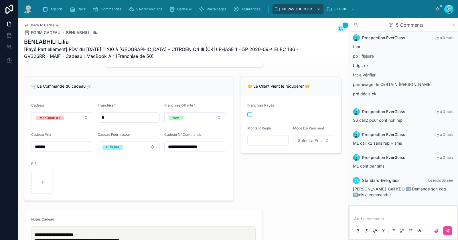
scroll to position [180, 0]
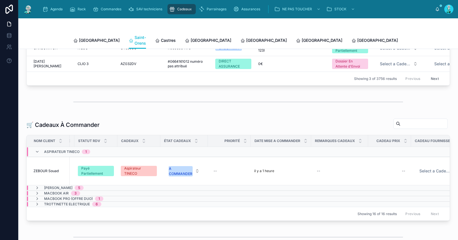
scroll to position [0, 187]
click at [192, 166] on div "A COMMANDER" at bounding box center [181, 171] width 23 height 10
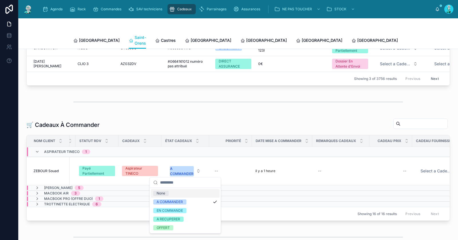
click at [237, 121] on div "🛒 Cadeaux À Commander" at bounding box center [237, 124] width 423 height 13
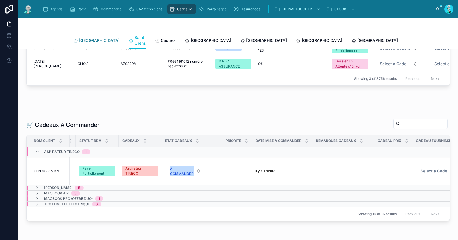
click at [79, 37] on span "[GEOGRAPHIC_DATA]" at bounding box center [99, 40] width 41 height 6
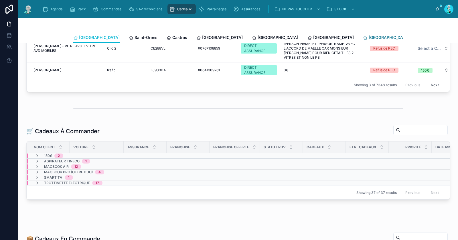
click at [368, 36] on span "[GEOGRAPHIC_DATA]" at bounding box center [388, 38] width 41 height 6
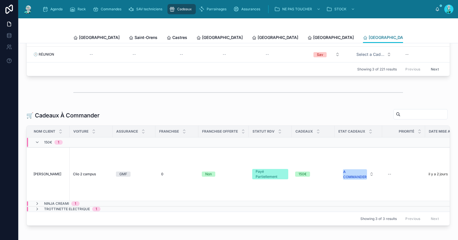
scroll to position [65, 0]
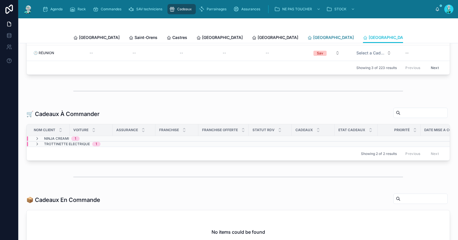
click at [313, 40] on span "[GEOGRAPHIC_DATA]" at bounding box center [333, 38] width 41 height 6
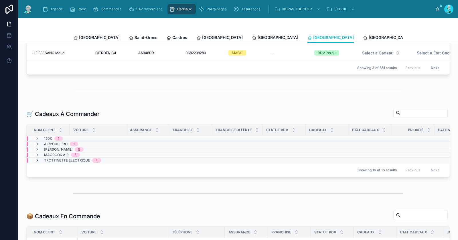
click at [37, 162] on icon at bounding box center [37, 160] width 5 height 5
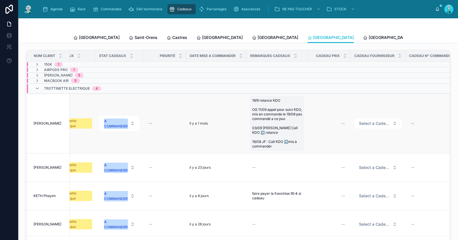
scroll to position [109, 0]
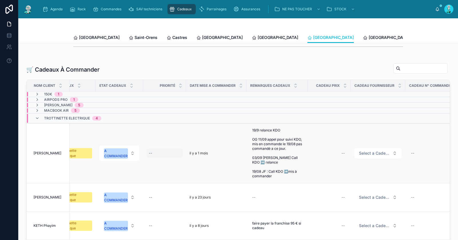
click at [158, 158] on div "--" at bounding box center [164, 152] width 36 height 9
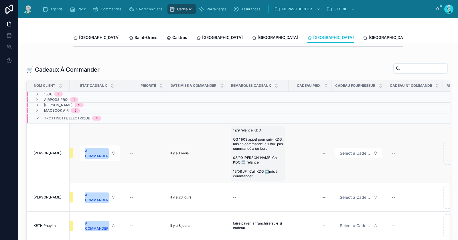
scroll to position [0, 275]
click at [153, 155] on div "--" at bounding box center [146, 152] width 36 height 9
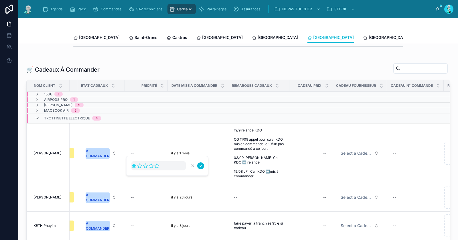
click at [134, 165] on icon at bounding box center [134, 165] width 4 height 4
click at [138, 66] on div "🛒 Cadeaux À Commander Nom Client Voiture Assurance Franchise Franchise Offerte …" at bounding box center [238, 171] width 430 height 221
click at [36, 96] on icon at bounding box center [37, 94] width 5 height 5
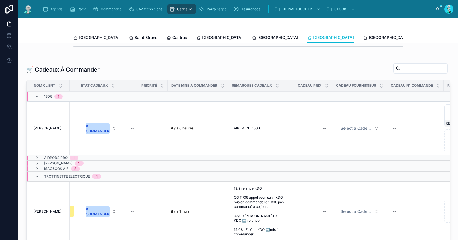
click at [42, 178] on div "Trottinette Electrique 4" at bounding box center [68, 176] width 66 height 9
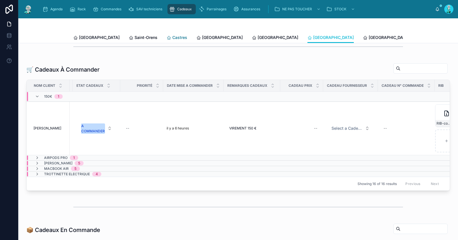
click at [172, 38] on span "Castres" at bounding box center [179, 38] width 15 height 6
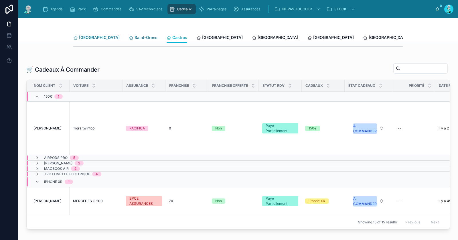
click at [89, 38] on span "[GEOGRAPHIC_DATA]" at bounding box center [99, 38] width 41 height 6
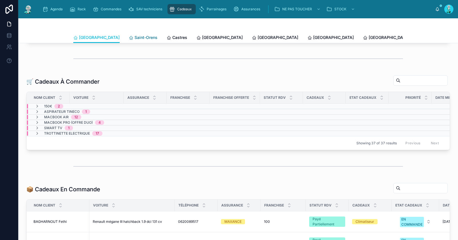
click at [134, 39] on span "Saint-Orens" at bounding box center [145, 38] width 23 height 6
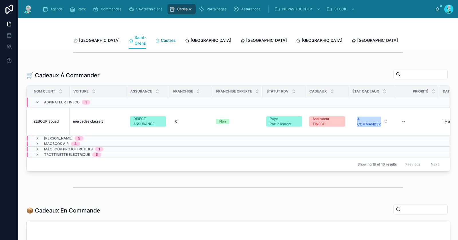
click at [161, 39] on span "Castres" at bounding box center [168, 40] width 15 height 6
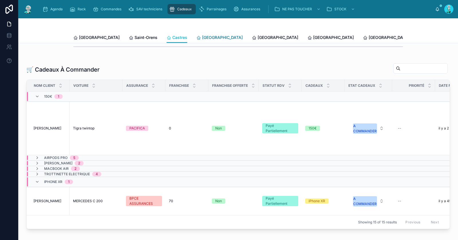
click at [202, 40] on span "[GEOGRAPHIC_DATA]" at bounding box center [222, 38] width 41 height 6
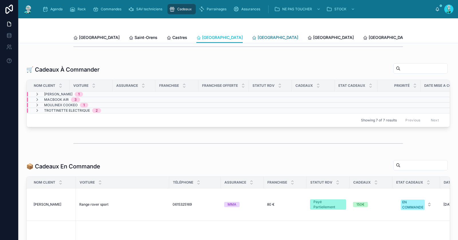
click at [257, 36] on span "[GEOGRAPHIC_DATA]" at bounding box center [277, 38] width 41 height 6
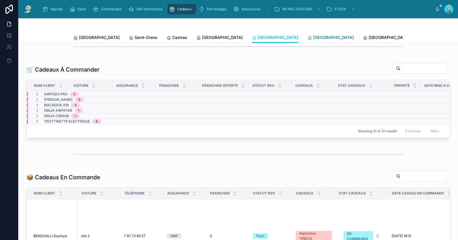
click at [313, 36] on span "[GEOGRAPHIC_DATA]" at bounding box center [333, 38] width 41 height 6
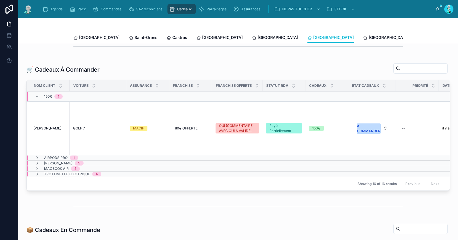
click at [40, 99] on div "150€ 1" at bounding box center [49, 96] width 28 height 9
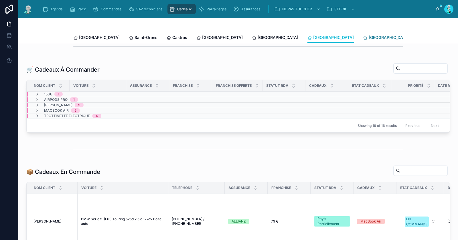
click at [368, 36] on span "[GEOGRAPHIC_DATA]" at bounding box center [388, 38] width 41 height 6
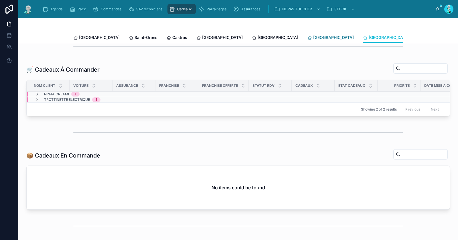
click at [307, 38] on icon at bounding box center [309, 37] width 5 height 5
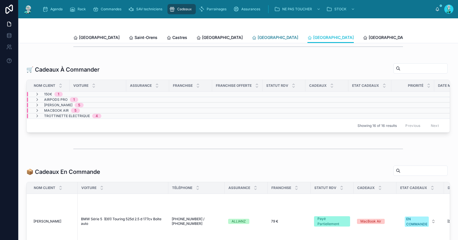
click at [257, 39] on span "[GEOGRAPHIC_DATA]" at bounding box center [277, 38] width 41 height 6
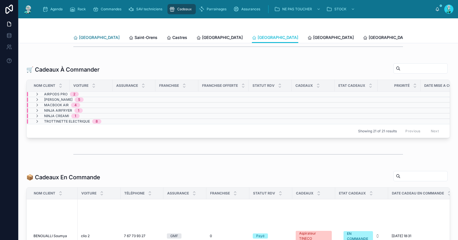
click at [90, 37] on span "[GEOGRAPHIC_DATA]" at bounding box center [99, 38] width 41 height 6
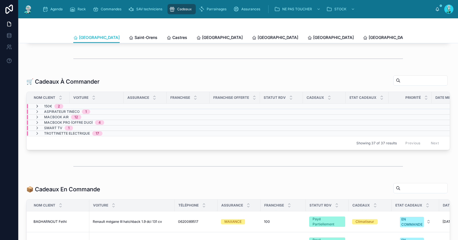
click at [36, 104] on icon at bounding box center [37, 106] width 5 height 5
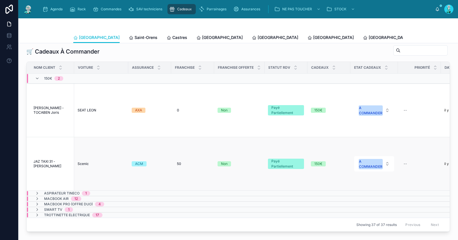
scroll to position [155, 0]
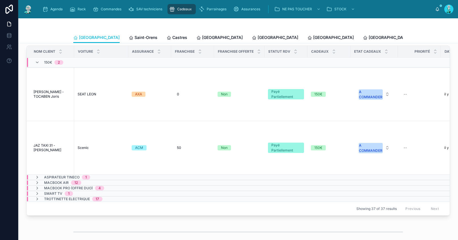
click at [34, 60] on div "150€ 2" at bounding box center [49, 62] width 42 height 9
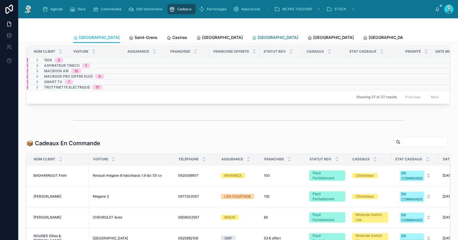
click at [257, 35] on span "[GEOGRAPHIC_DATA]" at bounding box center [277, 38] width 41 height 6
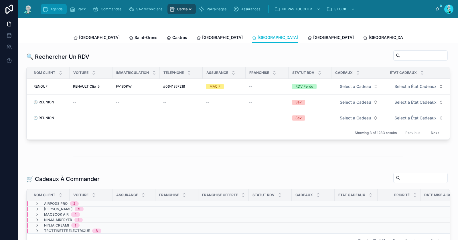
click at [53, 10] on span "Agenda" at bounding box center [56, 9] width 12 height 5
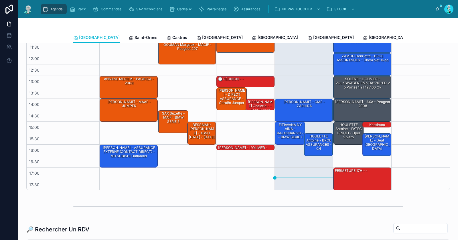
scroll to position [133, 0]
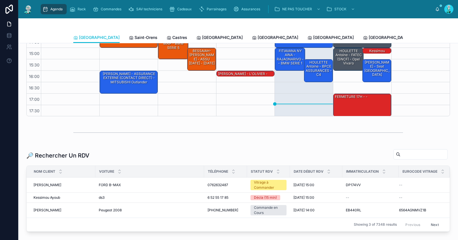
click at [406, 156] on input "text" at bounding box center [423, 154] width 47 height 8
paste input "*******"
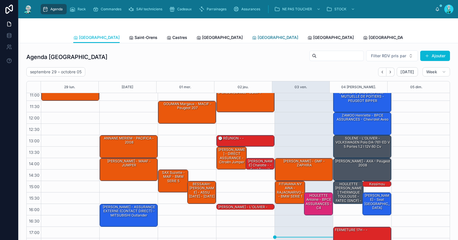
type input "*******"
click at [252, 36] on icon at bounding box center [254, 37] width 5 height 5
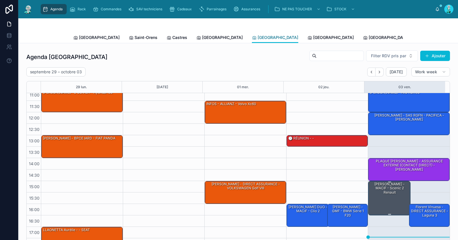
scroll to position [176, 0]
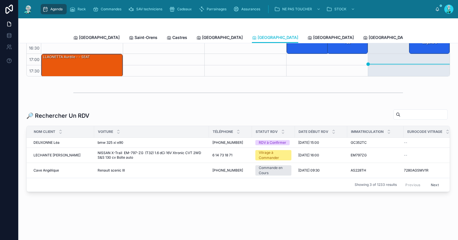
click at [394, 109] on div at bounding box center [420, 114] width 54 height 10
click at [400, 110] on input "text" at bounding box center [423, 114] width 47 height 8
paste input "*******"
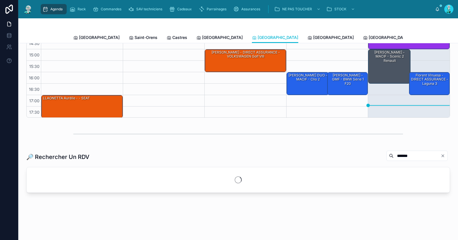
scroll to position [146, 0]
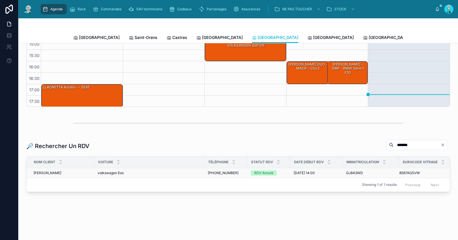
type input "*******"
click at [59, 171] on td "SERRA Guillaume SERRA Guillaume" at bounding box center [60, 173] width 67 height 10
click at [65, 170] on div "SERRA Guillaume SERRA Guillaume" at bounding box center [61, 172] width 57 height 5
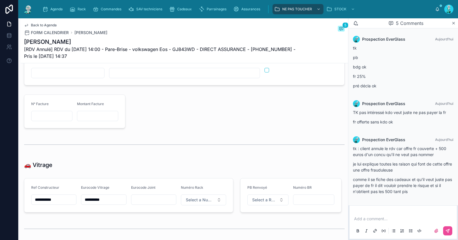
scroll to position [689, 0]
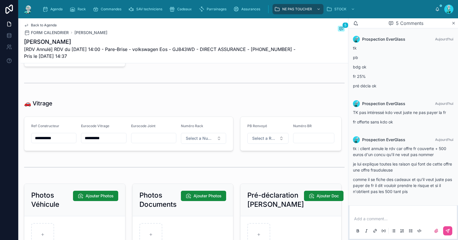
click at [101, 139] on input "*********" at bounding box center [103, 138] width 45 height 8
click at [55, 11] on span "Agenda" at bounding box center [56, 9] width 12 height 5
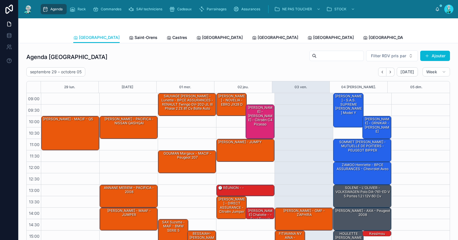
scroll to position [49, 0]
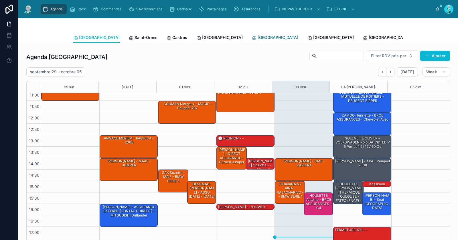
drag, startPoint x: 229, startPoint y: 33, endPoint x: 228, endPoint y: 37, distance: 4.1
click at [252, 33] on link "[GEOGRAPHIC_DATA]" at bounding box center [275, 37] width 46 height 11
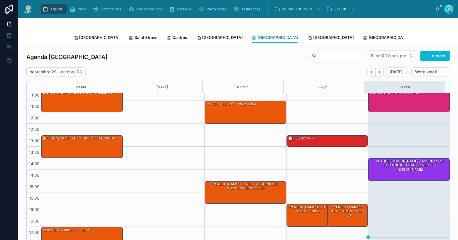
scroll to position [48, 0]
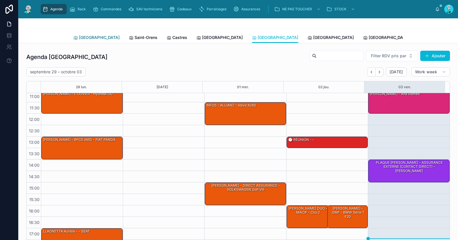
click at [79, 39] on span "[GEOGRAPHIC_DATA]" at bounding box center [99, 38] width 41 height 6
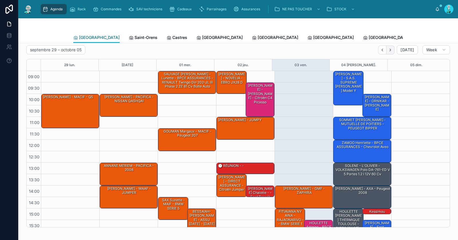
scroll to position [16, 0]
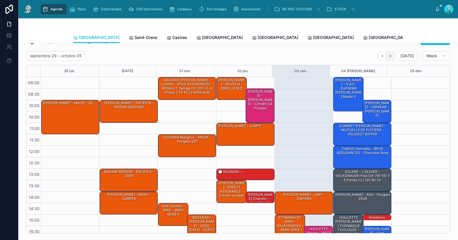
click at [389, 54] on icon "Next" at bounding box center [390, 56] width 4 height 4
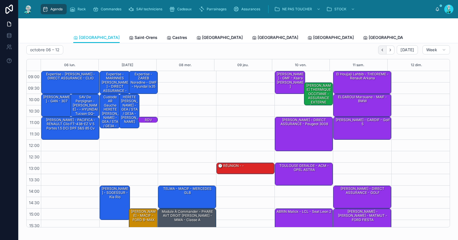
click at [380, 48] on icon "Back" at bounding box center [382, 50] width 4 height 4
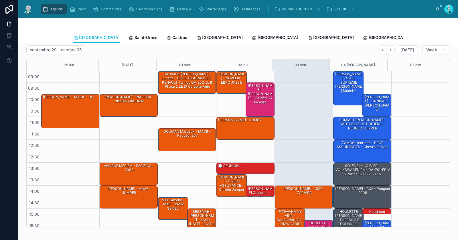
scroll to position [49, 0]
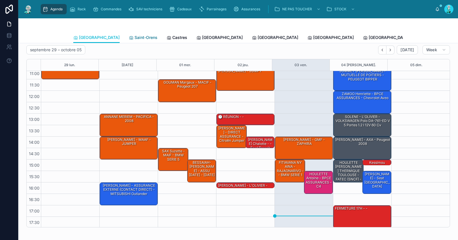
click at [134, 38] on span "Saint-Orens" at bounding box center [145, 38] width 23 height 6
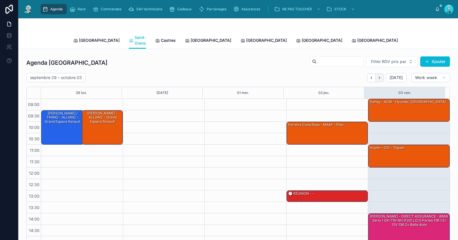
click at [377, 75] on icon "Next" at bounding box center [379, 77] width 4 height 4
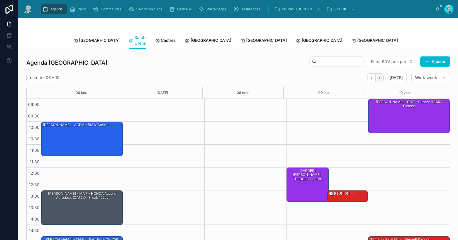
click at [377, 75] on icon "Next" at bounding box center [379, 77] width 4 height 4
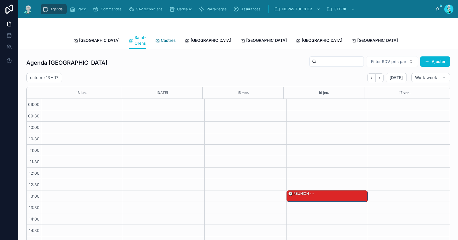
click at [155, 41] on link "Castres" at bounding box center [165, 40] width 21 height 11
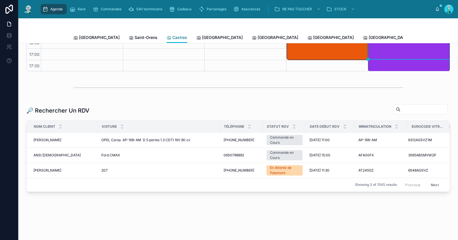
scroll to position [16, 0]
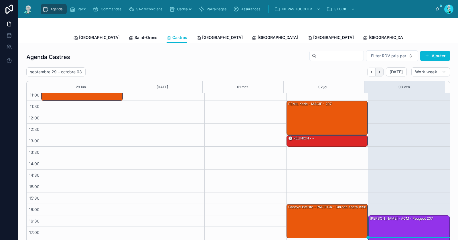
click at [377, 73] on icon "Next" at bounding box center [379, 72] width 4 height 4
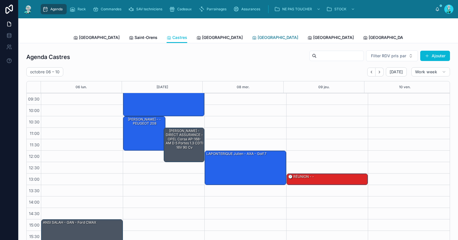
click at [257, 35] on span "[GEOGRAPHIC_DATA]" at bounding box center [277, 38] width 41 height 6
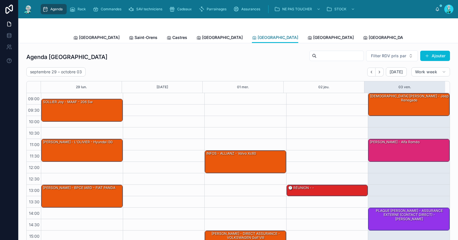
scroll to position [49, 0]
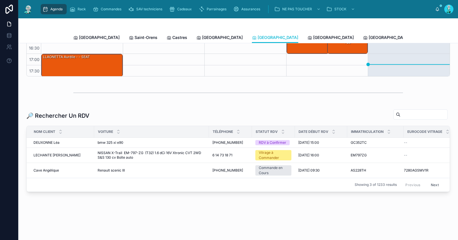
click at [402, 110] on input "text" at bounding box center [423, 114] width 47 height 8
paste input "*********"
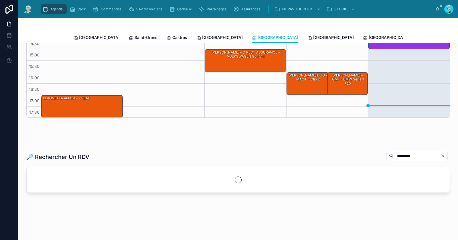
scroll to position [146, 0]
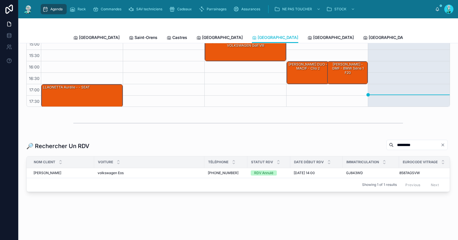
type input "*********"
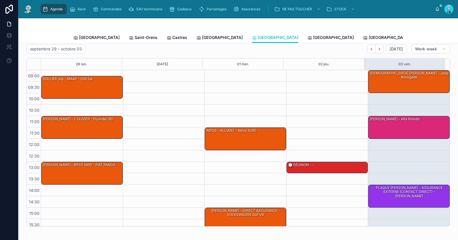
scroll to position [0, 0]
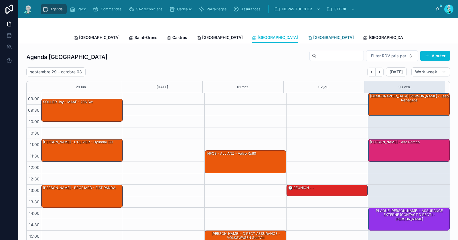
click at [313, 35] on span "[GEOGRAPHIC_DATA]" at bounding box center [333, 38] width 41 height 6
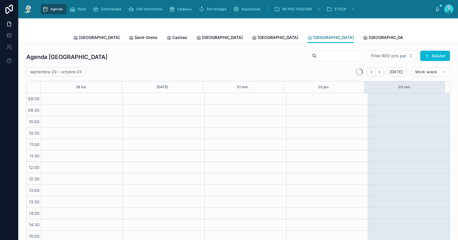
scroll to position [49, 0]
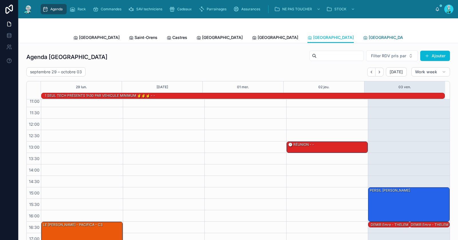
click at [368, 36] on span "[GEOGRAPHIC_DATA]" at bounding box center [388, 38] width 41 height 6
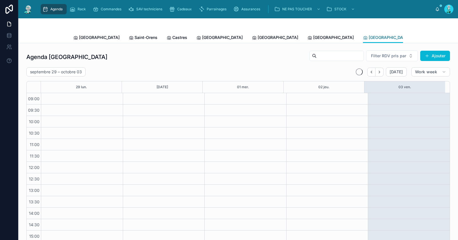
scroll to position [49, 0]
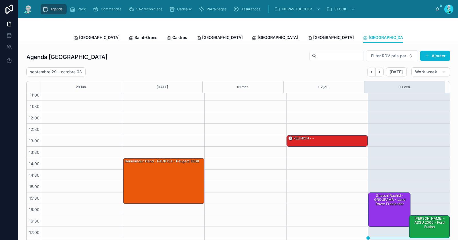
click at [424, 37] on span "[PERSON_NAME]" at bounding box center [440, 38] width 33 height 6
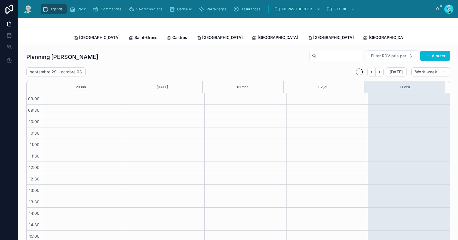
scroll to position [49, 0]
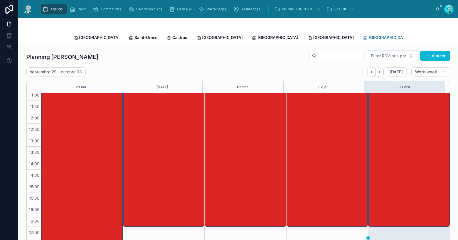
click at [363, 34] on link "[GEOGRAPHIC_DATA]" at bounding box center [386, 37] width 46 height 11
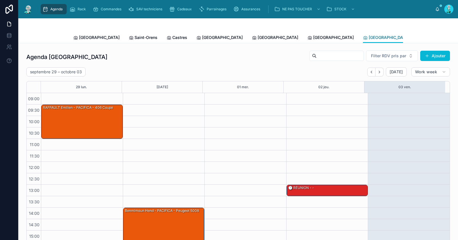
scroll to position [49, 0]
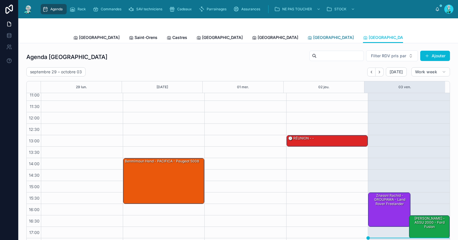
click at [313, 37] on span "[GEOGRAPHIC_DATA]" at bounding box center [333, 38] width 41 height 6
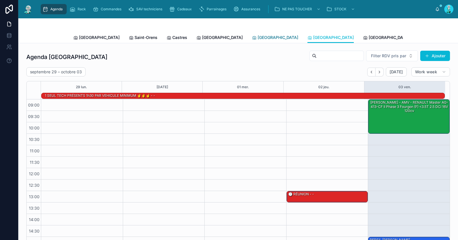
click at [257, 37] on span "[GEOGRAPHIC_DATA]" at bounding box center [277, 38] width 41 height 6
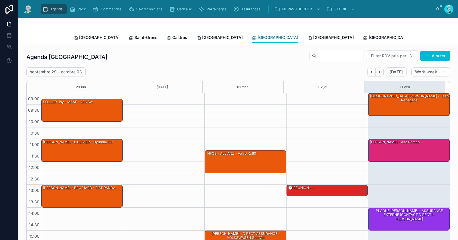
scroll to position [49, 0]
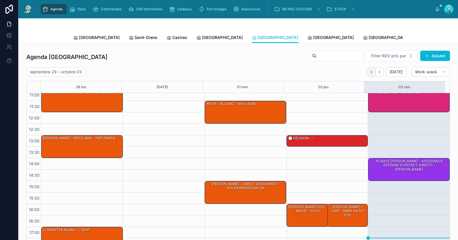
click at [369, 73] on icon "Back" at bounding box center [371, 72] width 4 height 4
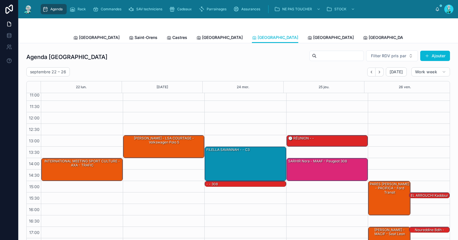
click at [369, 73] on icon "Back" at bounding box center [371, 72] width 4 height 4
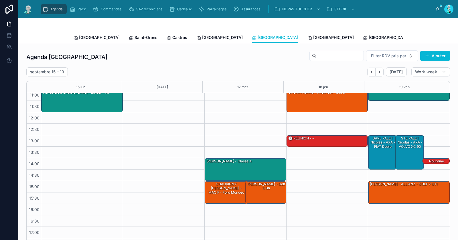
click at [369, 73] on icon "Back" at bounding box center [371, 72] width 4 height 4
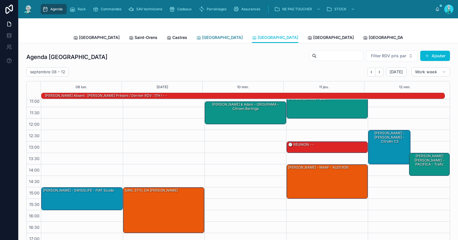
click at [196, 33] on link "[GEOGRAPHIC_DATA]" at bounding box center [219, 37] width 46 height 11
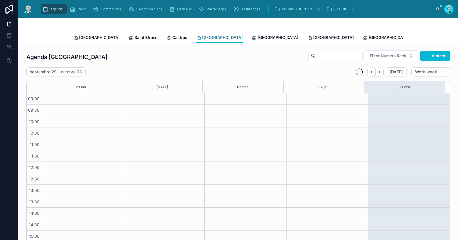
scroll to position [49, 0]
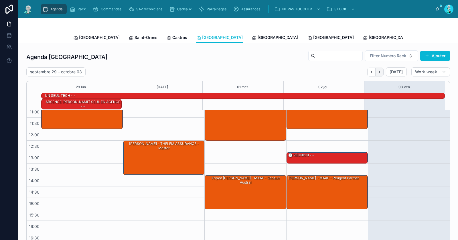
click at [377, 72] on icon "Next" at bounding box center [379, 72] width 4 height 4
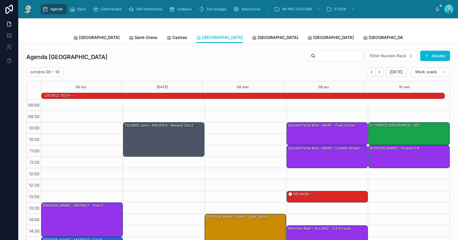
scroll to position [55, 0]
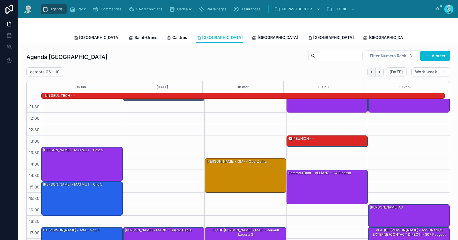
click at [370, 75] on button "Back" at bounding box center [371, 71] width 8 height 9
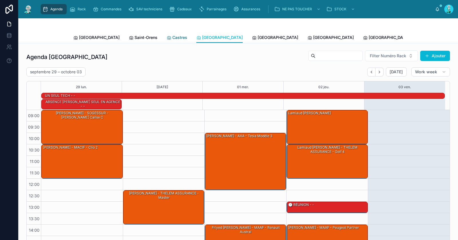
click at [172, 39] on span "Castres" at bounding box center [179, 38] width 15 height 6
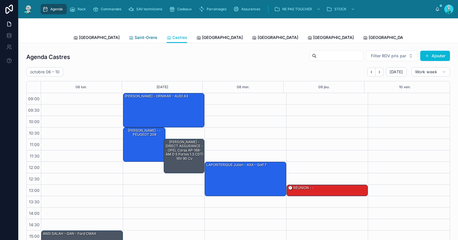
click at [134, 38] on span "Saint-Orens" at bounding box center [145, 38] width 23 height 6
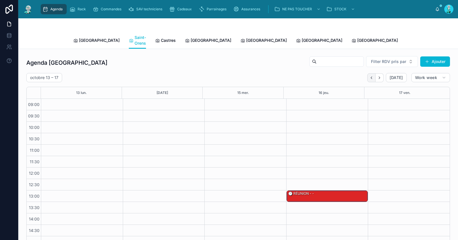
click at [369, 75] on icon "Back" at bounding box center [371, 77] width 4 height 4
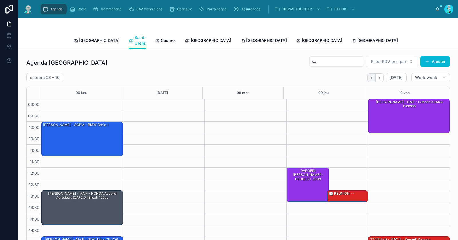
click at [369, 75] on icon "Back" at bounding box center [371, 77] width 4 height 4
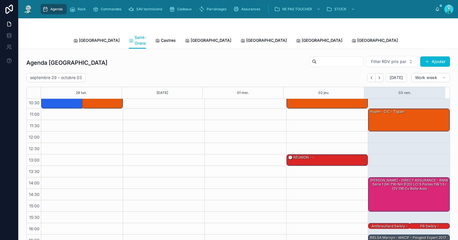
scroll to position [49, 0]
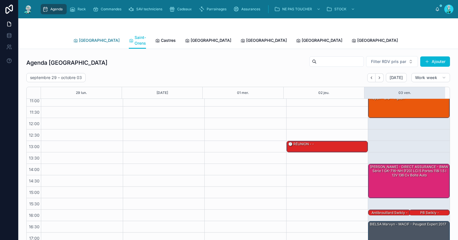
click at [79, 38] on span "[GEOGRAPHIC_DATA]" at bounding box center [99, 40] width 41 height 6
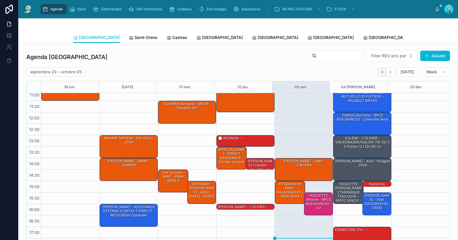
click at [382, 69] on button "Back" at bounding box center [382, 71] width 8 height 9
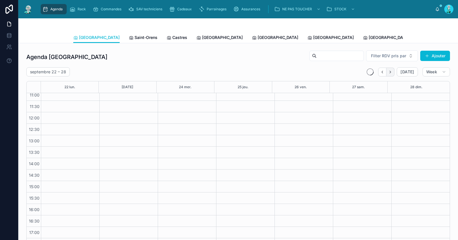
click at [389, 71] on icon "Next" at bounding box center [389, 72] width 1 height 2
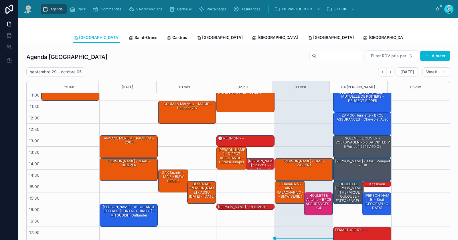
click at [389, 71] on icon "Next" at bounding box center [389, 72] width 1 height 2
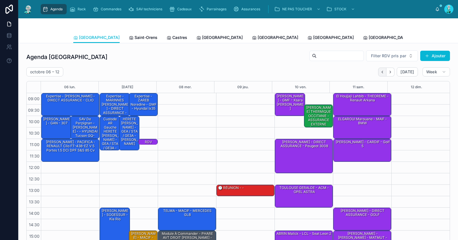
click at [378, 74] on button "Back" at bounding box center [382, 71] width 8 height 9
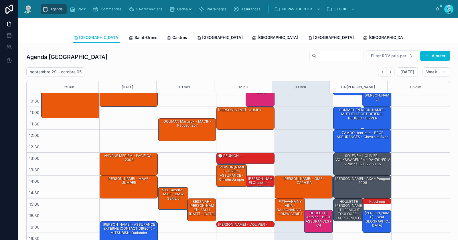
scroll to position [32, 0]
click at [348, 205] on div "HOULETTE Antoine - HERVE THERMIQUE TOULOUSE - FATEC (SNCF) - opel vivaro" at bounding box center [348, 212] width 29 height 26
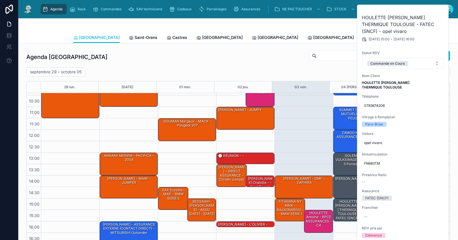
click at [320, 67] on div "septembre 29 – octobre 05 Today Week" at bounding box center [237, 71] width 423 height 9
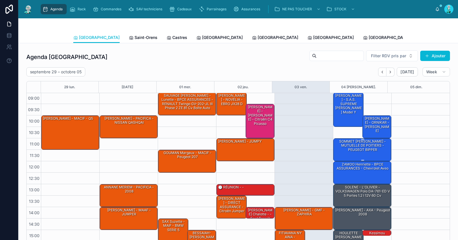
scroll to position [0, 0]
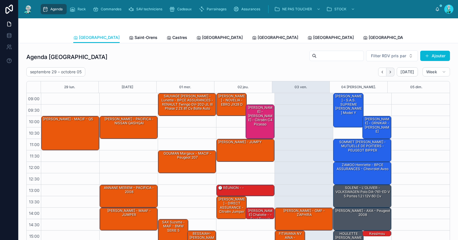
click at [388, 71] on icon "Next" at bounding box center [390, 72] width 4 height 4
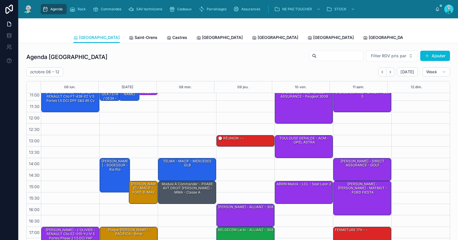
scroll to position [12, 0]
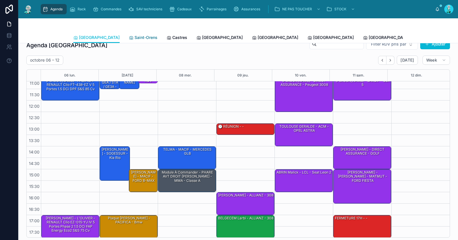
click at [129, 34] on link "Saint-Orens" at bounding box center [143, 37] width 29 height 11
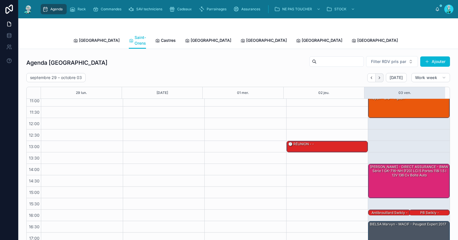
click at [377, 75] on icon "Next" at bounding box center [379, 77] width 4 height 4
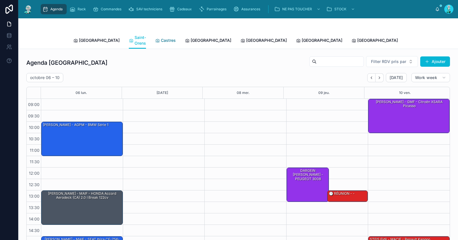
click at [161, 37] on span "Castres" at bounding box center [168, 40] width 15 height 6
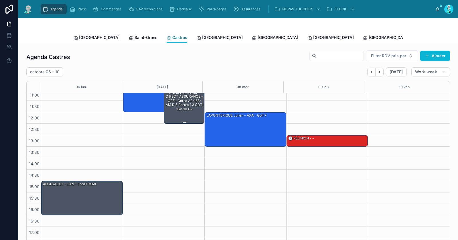
scroll to position [26, 0]
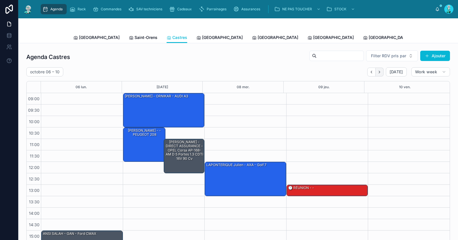
click at [377, 71] on icon "Next" at bounding box center [379, 72] width 4 height 4
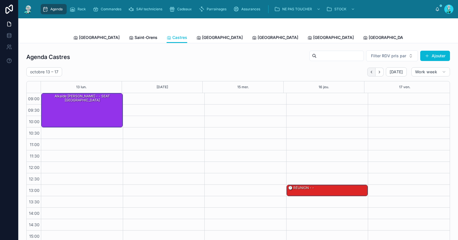
click at [367, 70] on button "Back" at bounding box center [371, 71] width 8 height 9
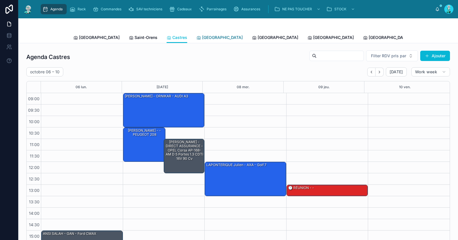
click at [202, 39] on span "[GEOGRAPHIC_DATA]" at bounding box center [222, 38] width 41 height 6
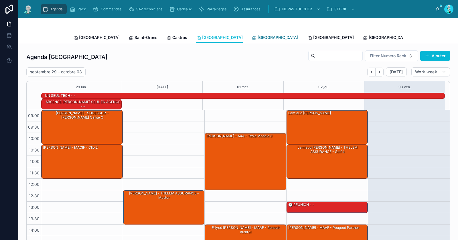
click at [257, 38] on span "[GEOGRAPHIC_DATA]" at bounding box center [277, 38] width 41 height 6
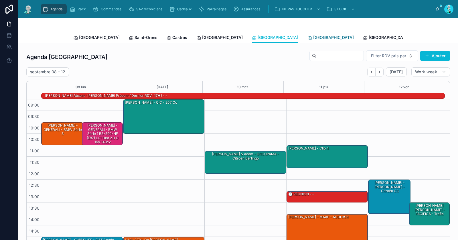
click at [313, 39] on span "[GEOGRAPHIC_DATA]" at bounding box center [333, 38] width 41 height 6
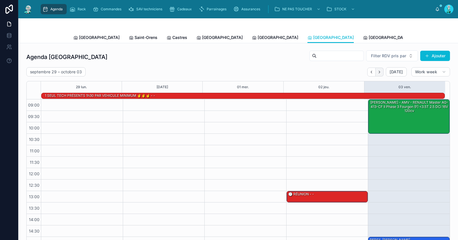
click at [377, 73] on icon "Next" at bounding box center [379, 72] width 4 height 4
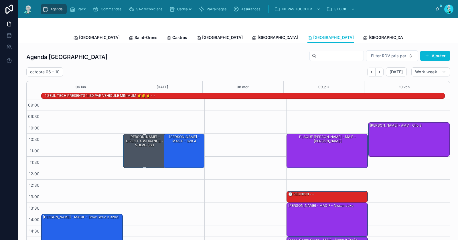
click at [144, 154] on div "Memisoglu Yakup - DIRECT ASSURANCE - VOLVO S60" at bounding box center [144, 150] width 41 height 33
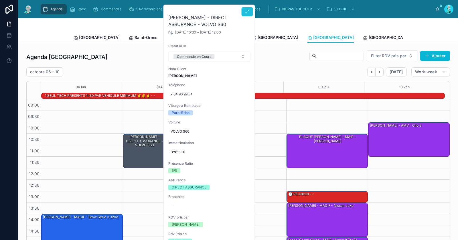
click at [243, 13] on button at bounding box center [246, 11] width 11 height 9
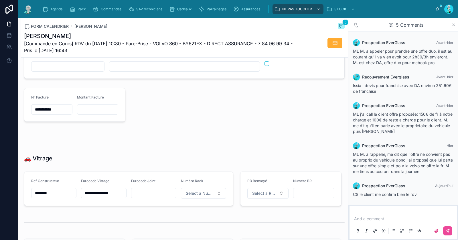
click at [121, 192] on input "**********" at bounding box center [103, 193] width 45 height 8
type input "**********"
